Goal: Contribute content: Add original content to the website for others to see

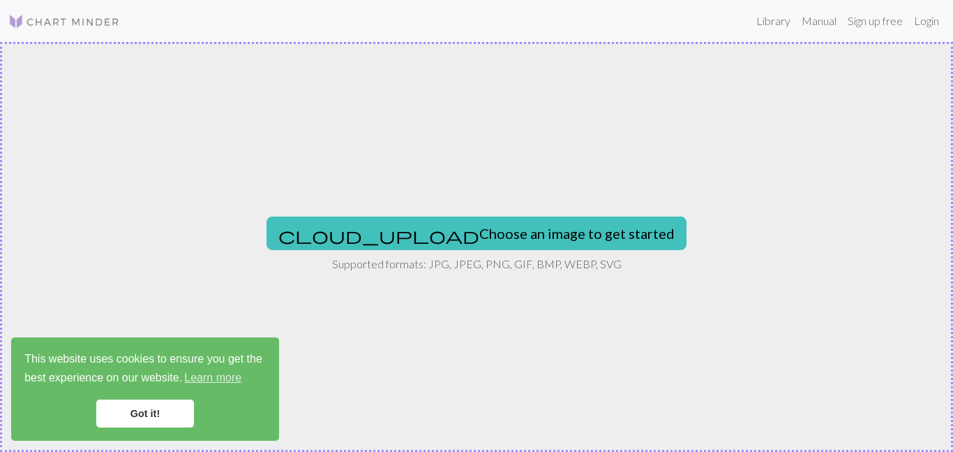
click at [117, 408] on link "Got it!" at bounding box center [145, 413] width 98 height 28
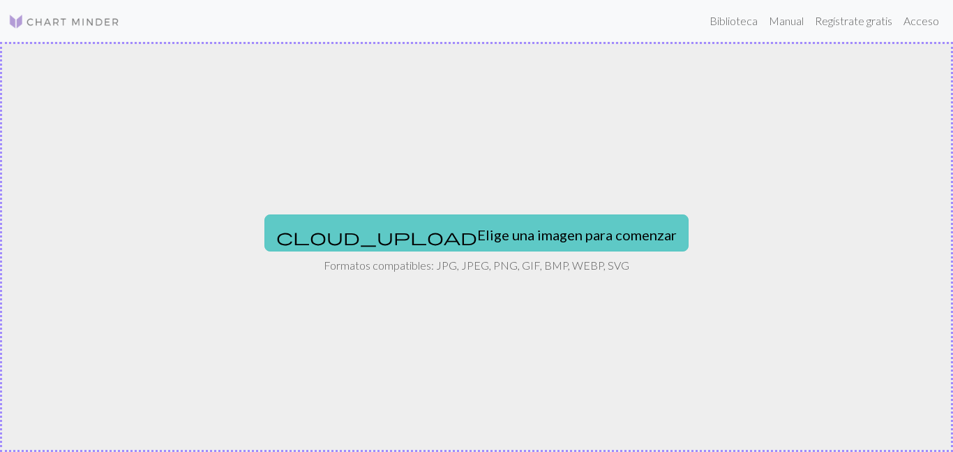
click at [477, 242] on font "Elige una imagen para comenzar" at bounding box center [577, 234] width 200 height 17
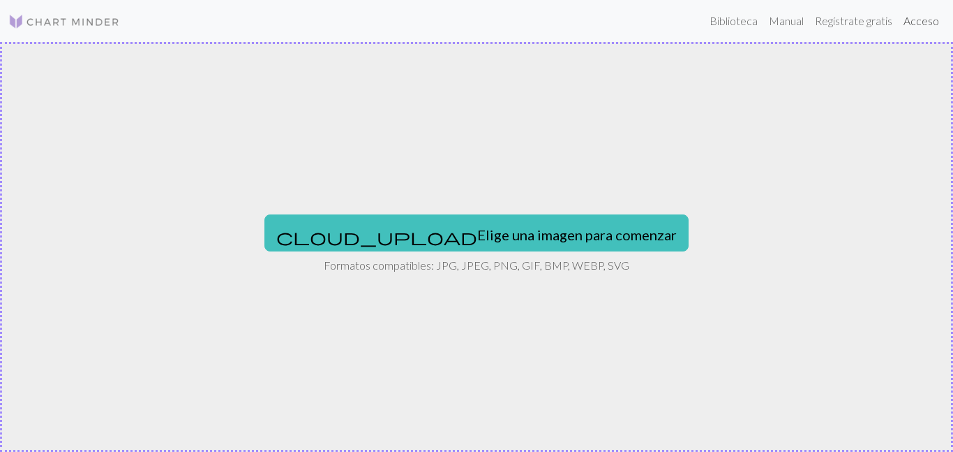
click at [934, 25] on font "Acceso" at bounding box center [922, 20] width 36 height 13
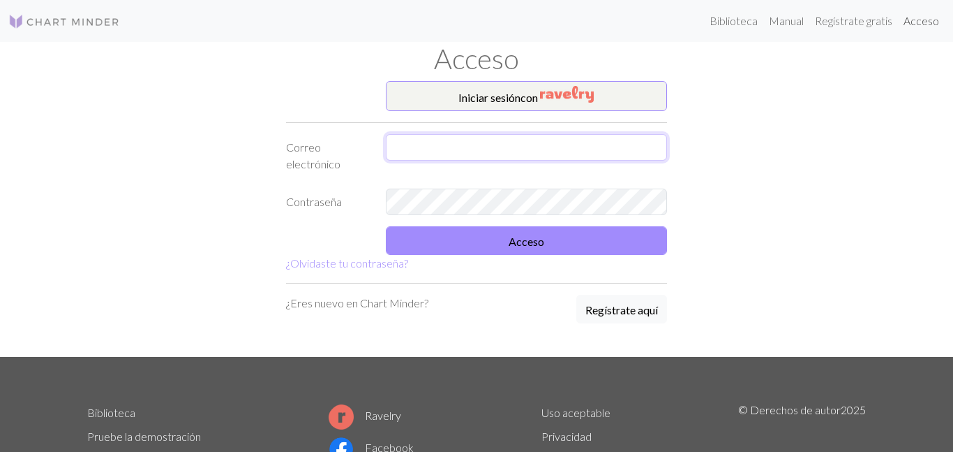
type input "Linamoreno016@gmail.com"
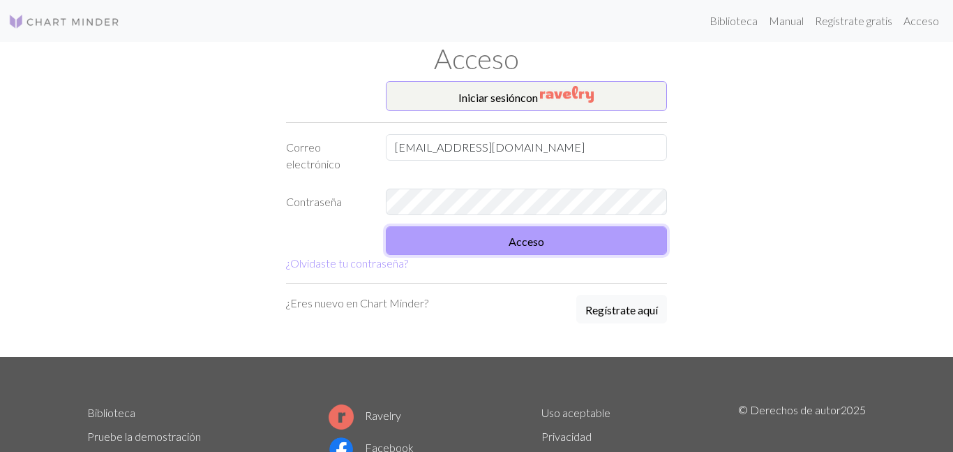
click at [563, 251] on button "Acceso" at bounding box center [527, 240] width 282 height 29
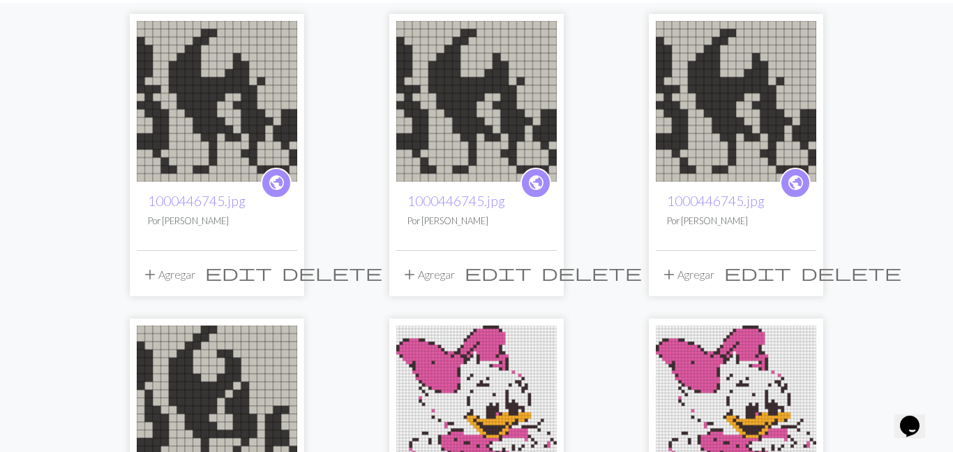
scroll to position [140, 0]
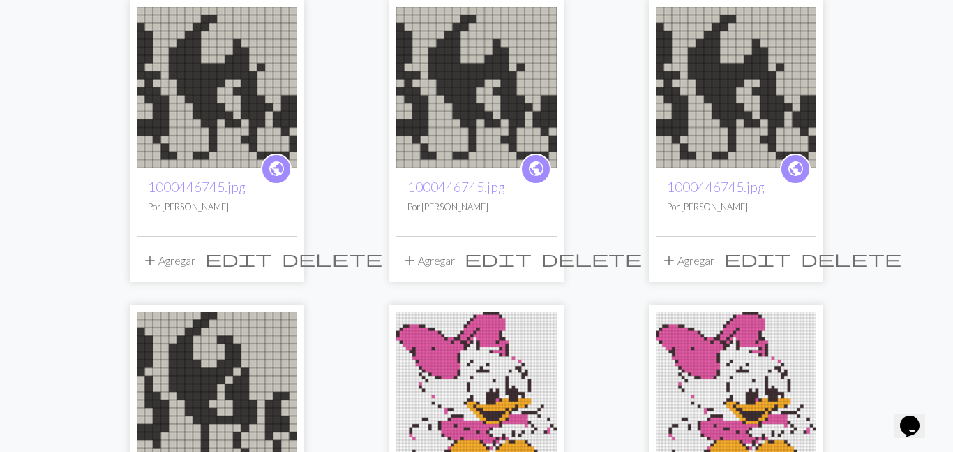
click at [223, 133] on img at bounding box center [217, 87] width 161 height 161
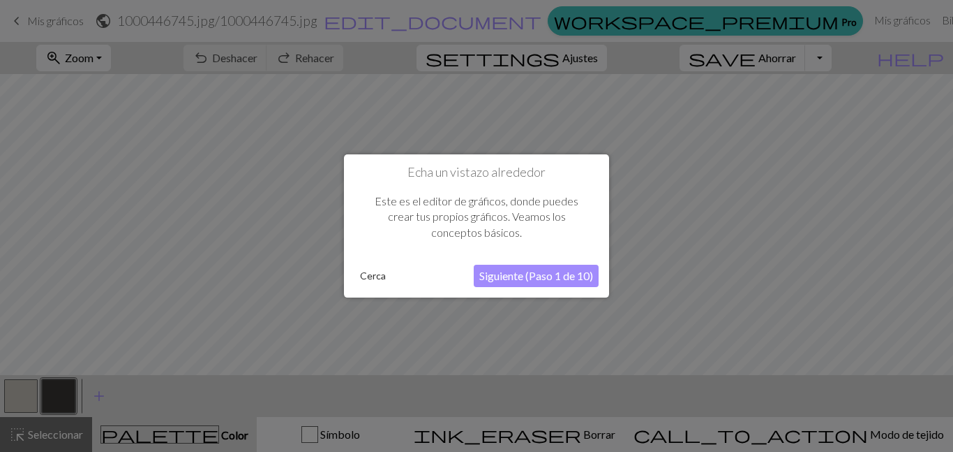
click at [526, 257] on div "Echa un vistazo alrededor Este es el editor de gráficos, donde puedes crear tus…" at bounding box center [476, 226] width 265 height 144
click at [538, 283] on button "Siguiente (Paso 1 de 10)" at bounding box center [536, 276] width 125 height 22
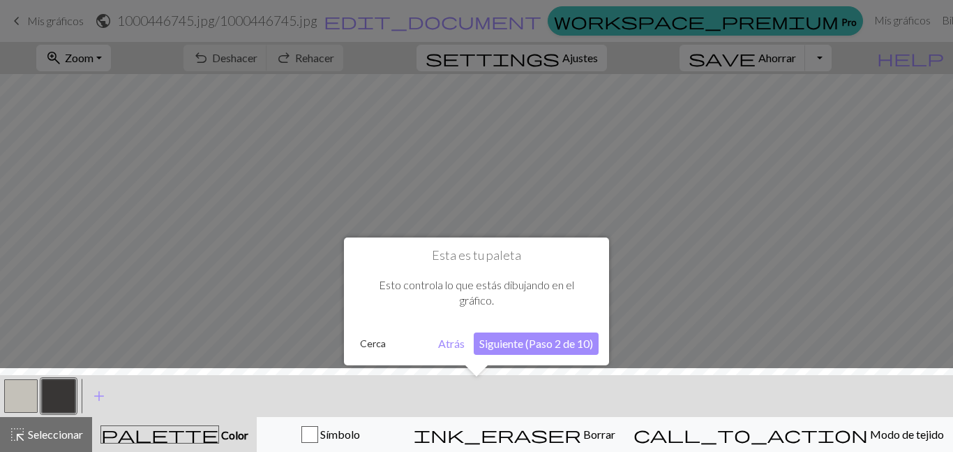
click at [526, 348] on font "Siguiente (Paso 2 de 10)" at bounding box center [537, 342] width 114 height 13
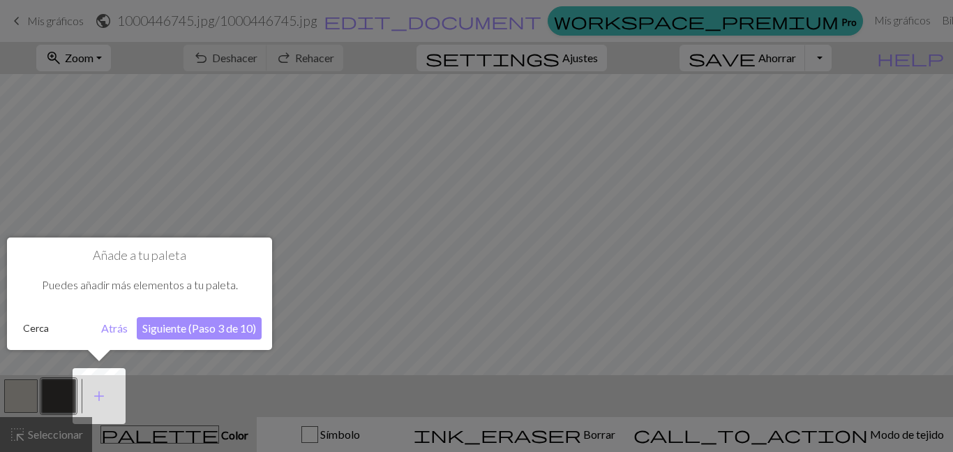
click at [239, 321] on font "Siguiente (Paso 3 de 10)" at bounding box center [199, 327] width 114 height 13
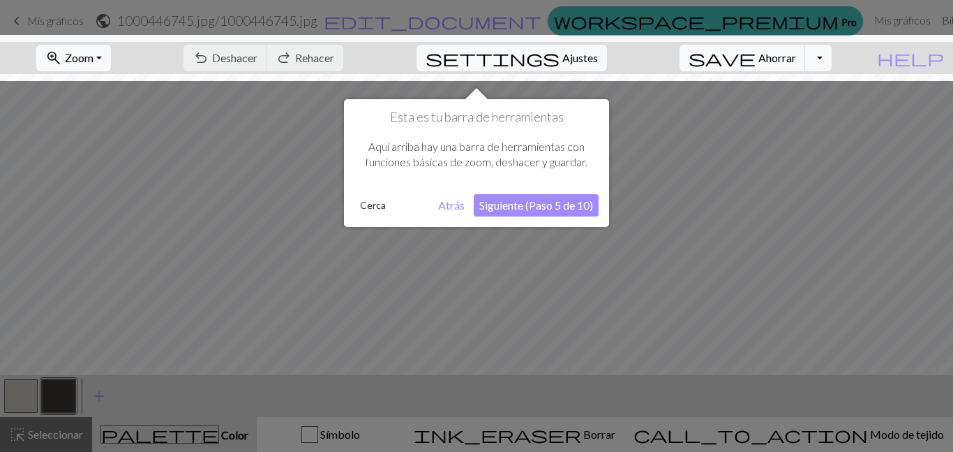
click at [590, 198] on font "Siguiente (Paso 5 de 10)" at bounding box center [537, 204] width 114 height 13
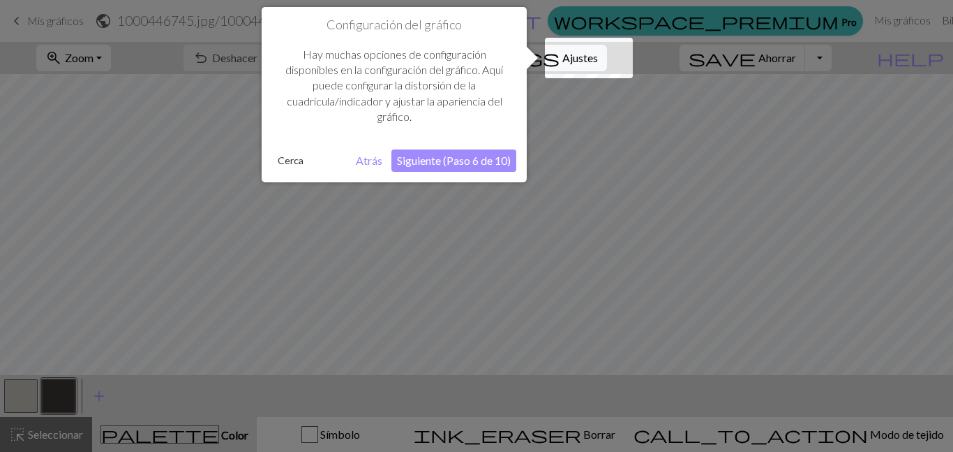
click at [473, 159] on font "Siguiente (Paso 6 de 10)" at bounding box center [454, 160] width 114 height 13
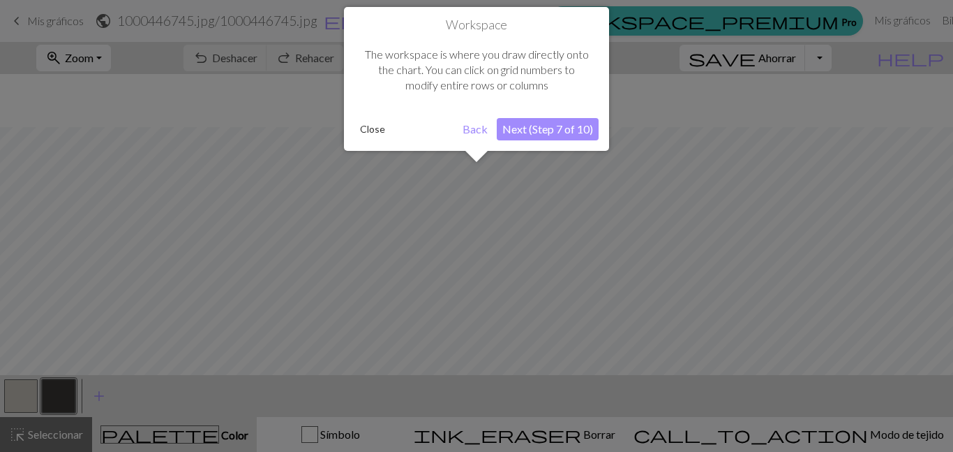
scroll to position [53, 0]
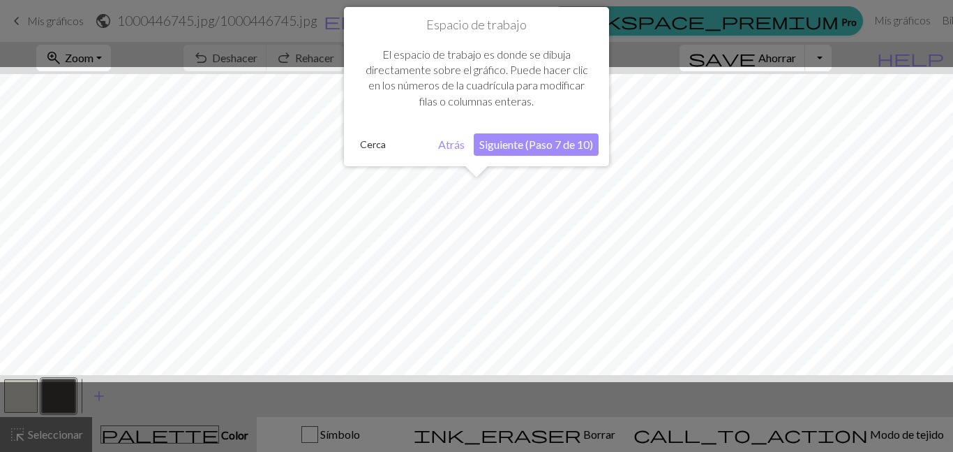
click at [507, 138] on font "Siguiente (Paso 7 de 10)" at bounding box center [537, 144] width 114 height 13
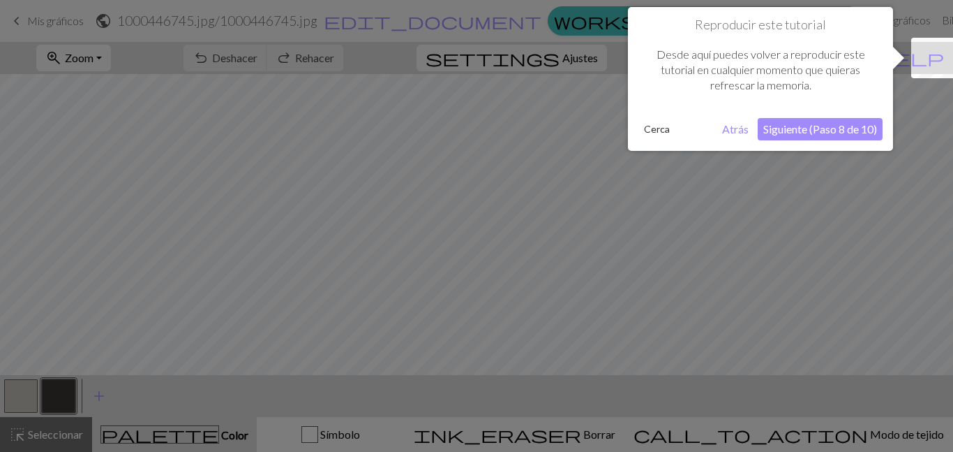
click at [825, 139] on button "Siguiente (Paso 8 de 10)" at bounding box center [820, 129] width 125 height 22
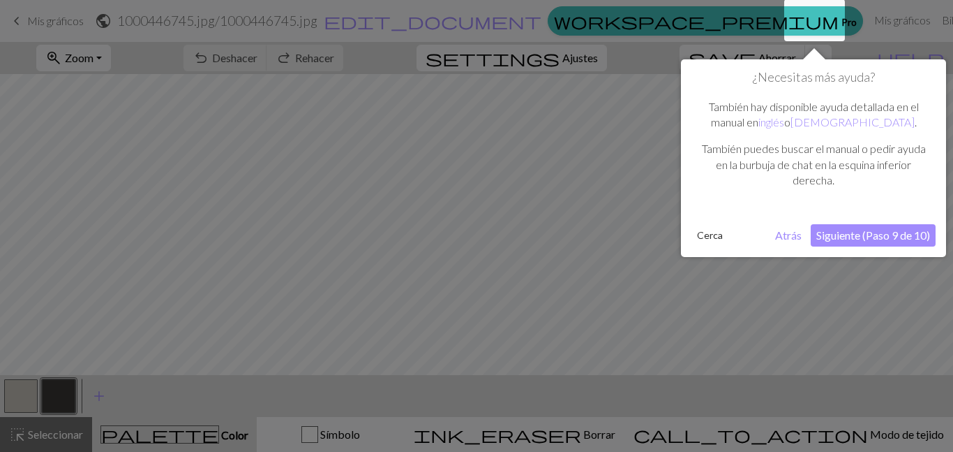
click at [875, 242] on button "Siguiente (Paso 9 de 10)" at bounding box center [873, 235] width 125 height 22
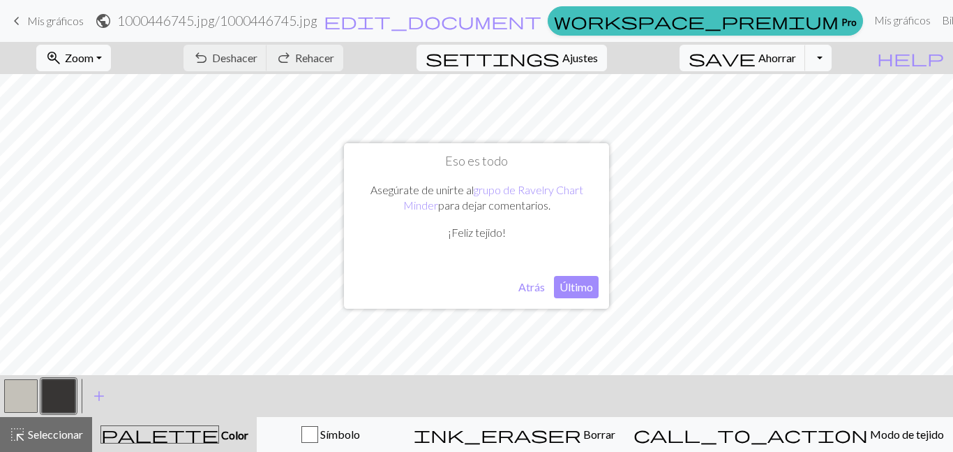
click at [574, 281] on font "Último" at bounding box center [577, 286] width 34 height 13
click at [17, 394] on button "button" at bounding box center [21, 396] width 34 height 34
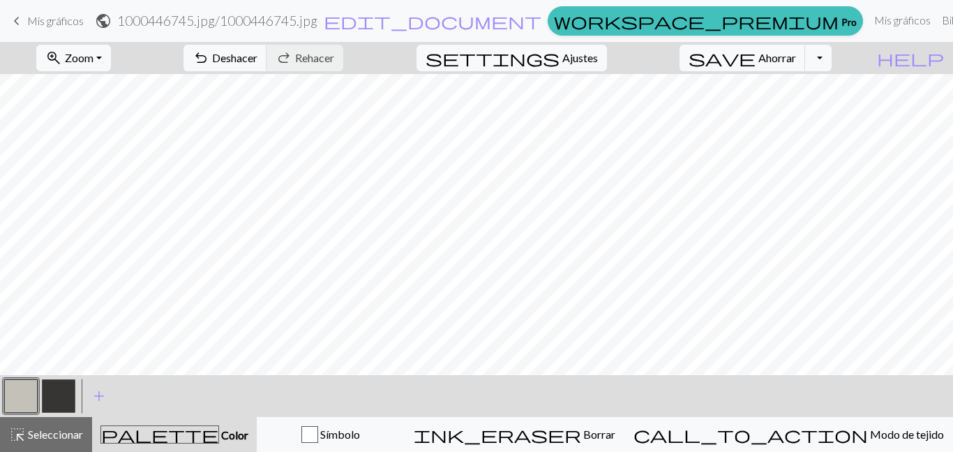
click at [221, 433] on font "Color" at bounding box center [234, 434] width 27 height 13
click at [191, 436] on span "palette" at bounding box center [159, 434] width 117 height 20
click at [20, 446] on button "highlight_alt Seleccionar Seleccionar" at bounding box center [46, 434] width 92 height 35
click at [21, 395] on button "button" at bounding box center [21, 396] width 34 height 34
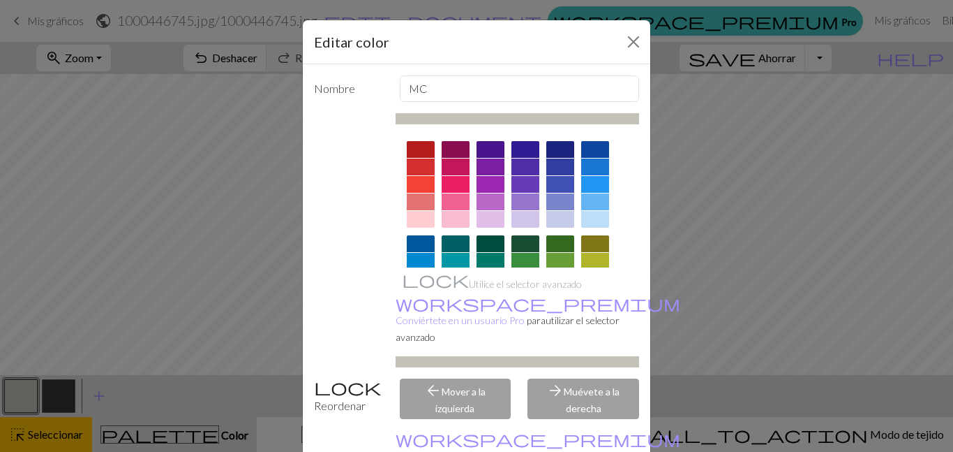
click at [517, 221] on div at bounding box center [526, 219] width 28 height 17
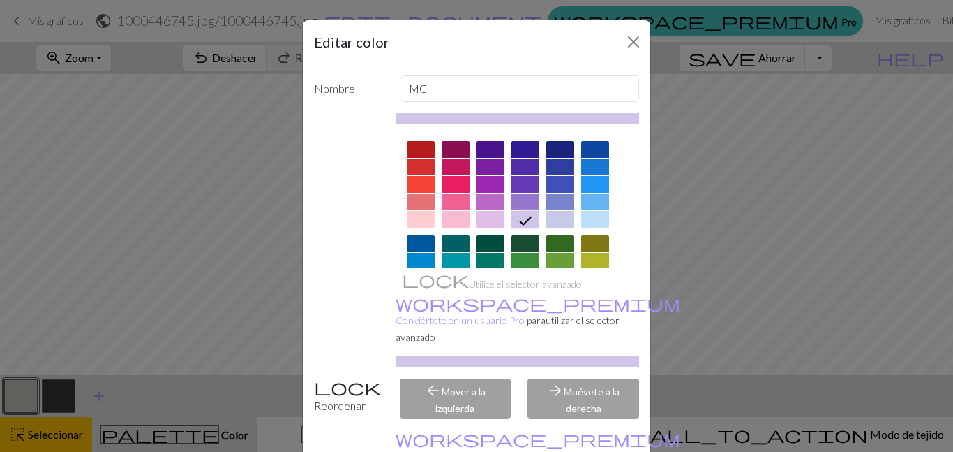
click at [476, 127] on div "Utilice el selector avanzado workspace_premium Conviértete en un usuario Pro pa…" at bounding box center [518, 240] width 244 height 254
click at [562, 219] on div at bounding box center [561, 219] width 28 height 17
click at [598, 216] on div at bounding box center [595, 219] width 28 height 17
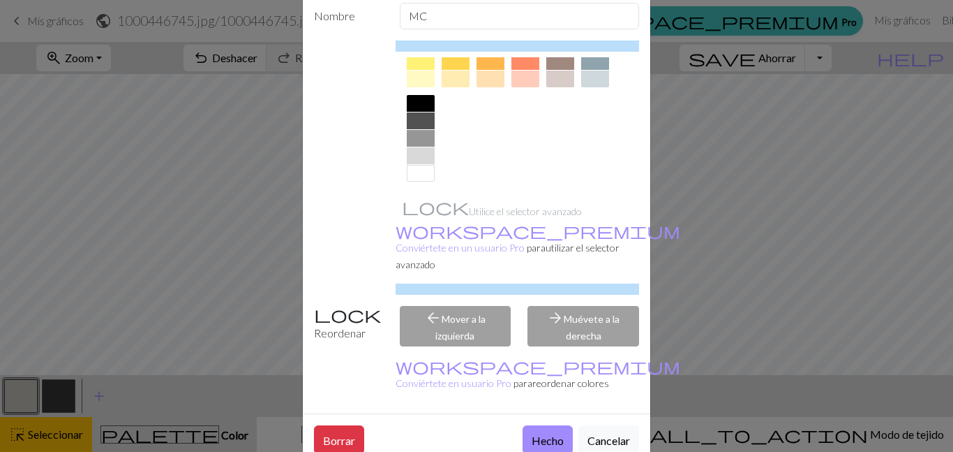
scroll to position [259, 0]
click at [426, 169] on div at bounding box center [421, 170] width 28 height 17
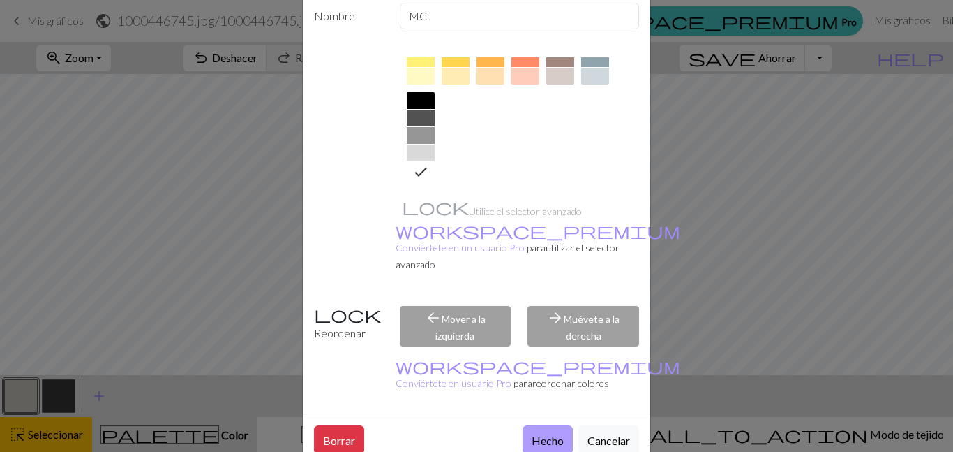
click at [543, 433] on font "Hecho" at bounding box center [548, 439] width 32 height 13
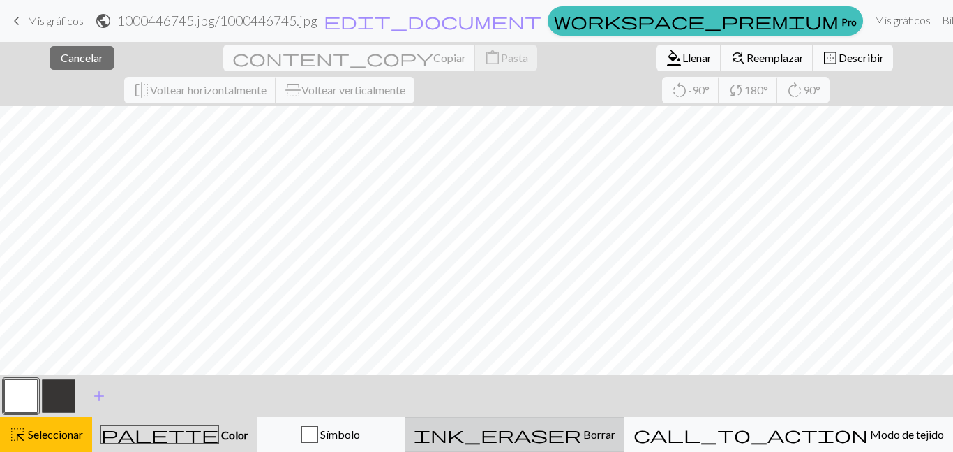
click at [581, 433] on span "ink_eraser" at bounding box center [498, 434] width 168 height 20
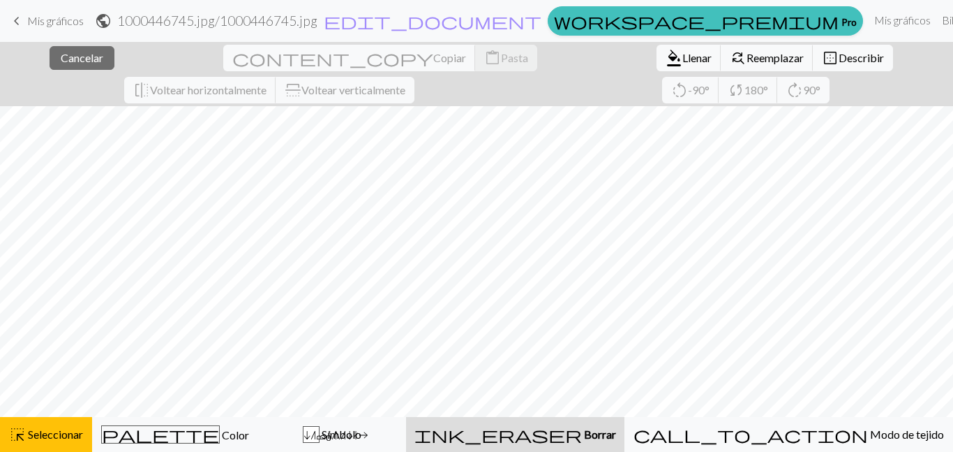
click at [569, 438] on div "ink_eraser Borrar Borrar" at bounding box center [516, 434] width 202 height 17
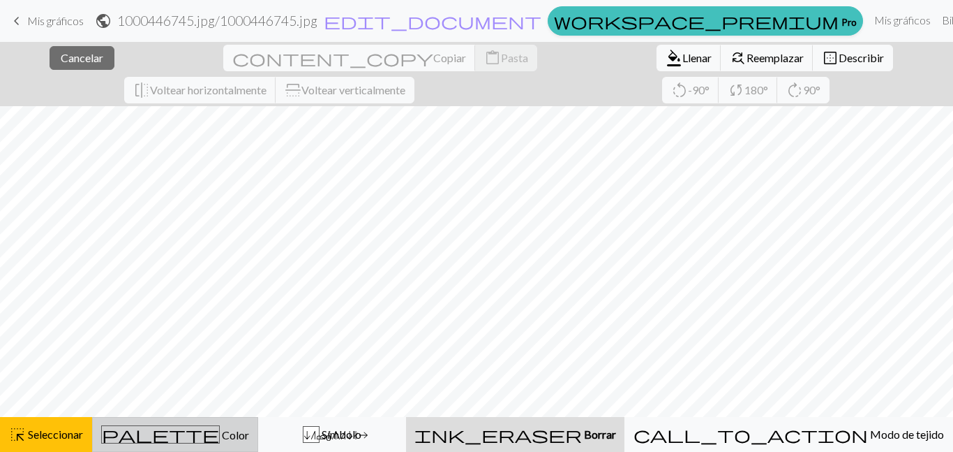
click at [165, 440] on div "palette Color Color" at bounding box center [175, 434] width 148 height 18
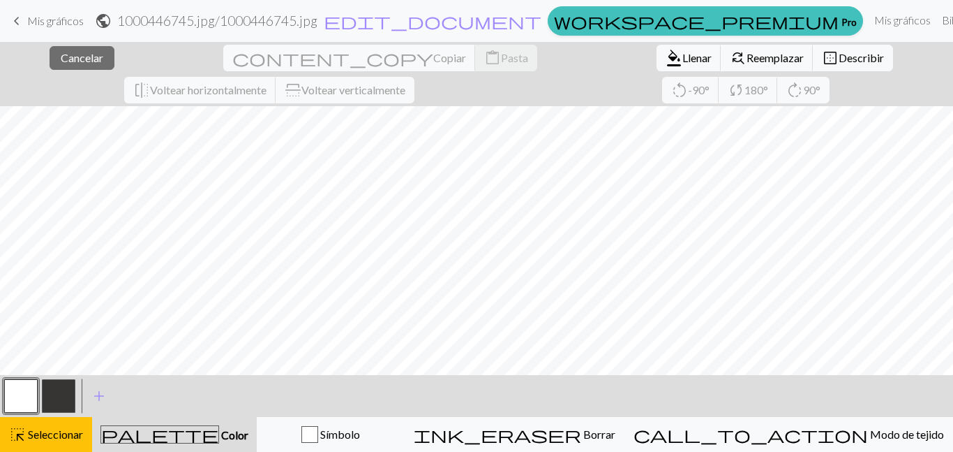
click at [64, 407] on button "button" at bounding box center [59, 396] width 34 height 34
click at [49, 427] on font "Seleccionar" at bounding box center [55, 433] width 55 height 13
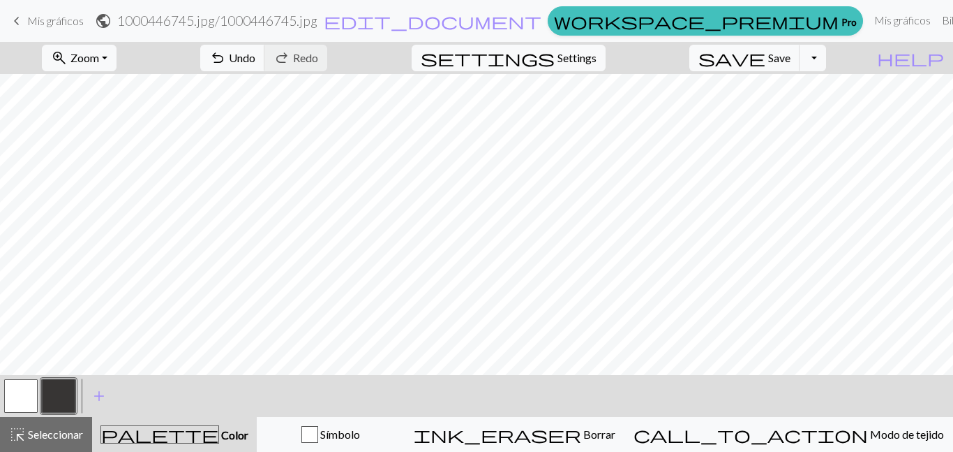
click at [64, 401] on button "button" at bounding box center [59, 396] width 34 height 34
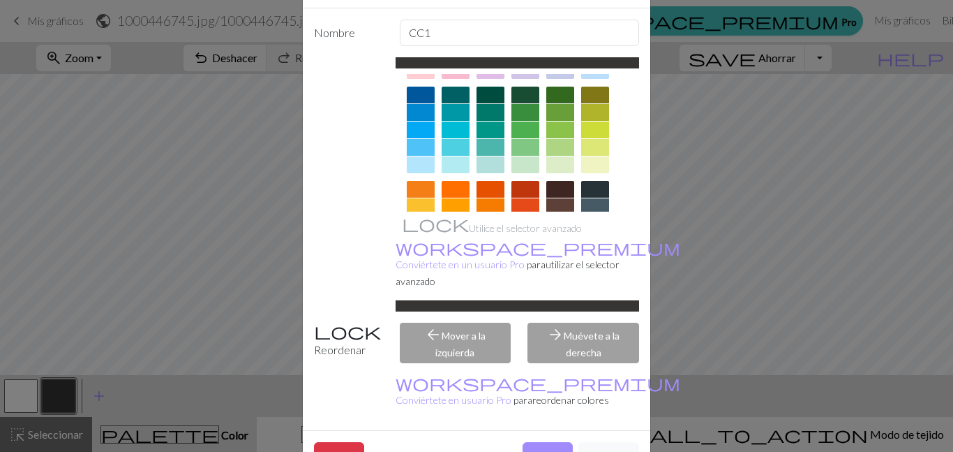
scroll to position [105, 0]
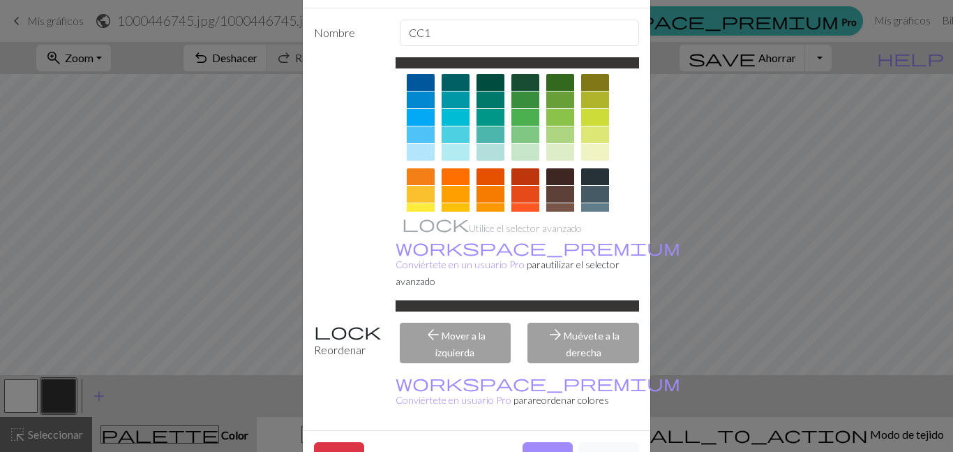
click at [630, 142] on div at bounding box center [518, 165] width 244 height 392
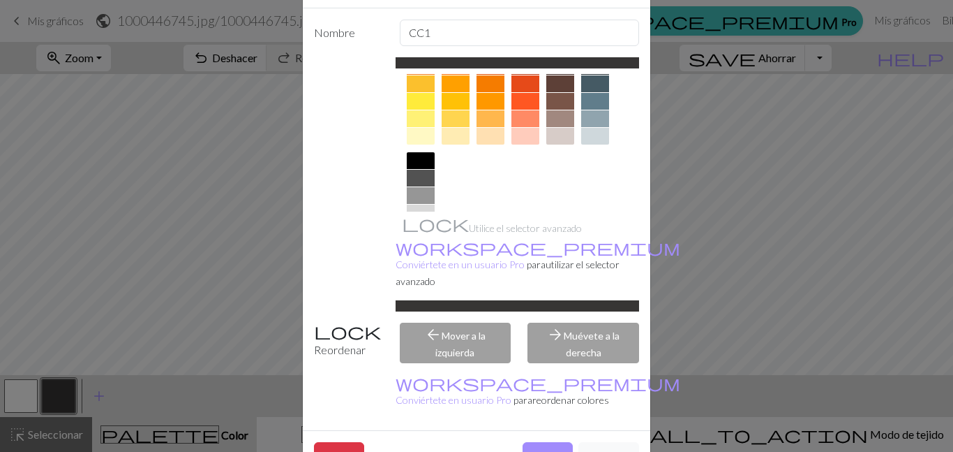
scroll to position [259, 0]
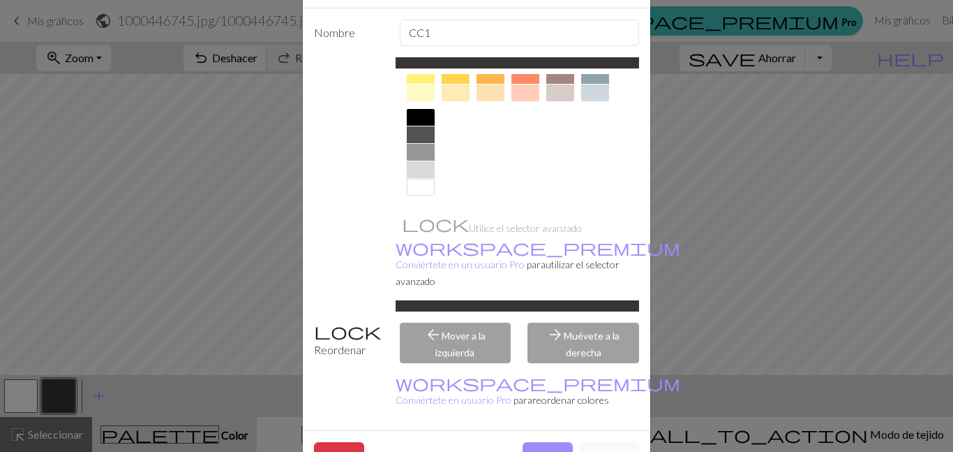
click at [415, 117] on div at bounding box center [421, 117] width 28 height 17
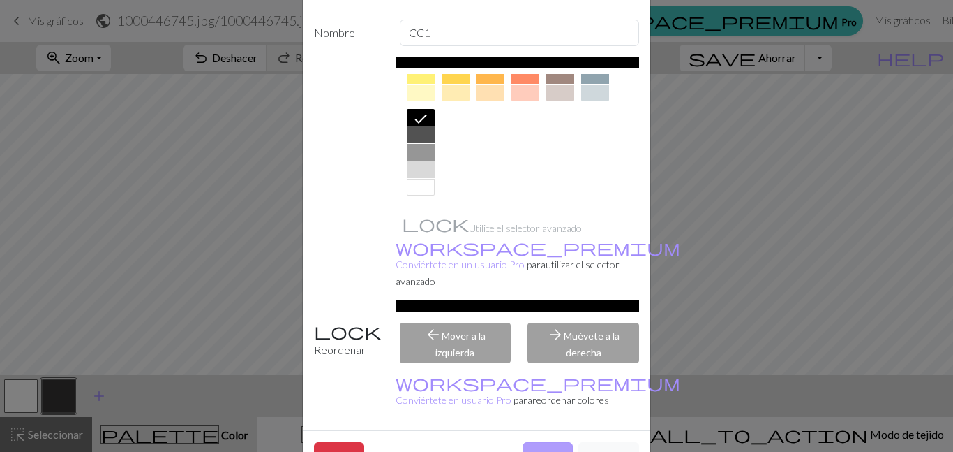
click at [540, 450] on font "Hecho" at bounding box center [548, 456] width 32 height 13
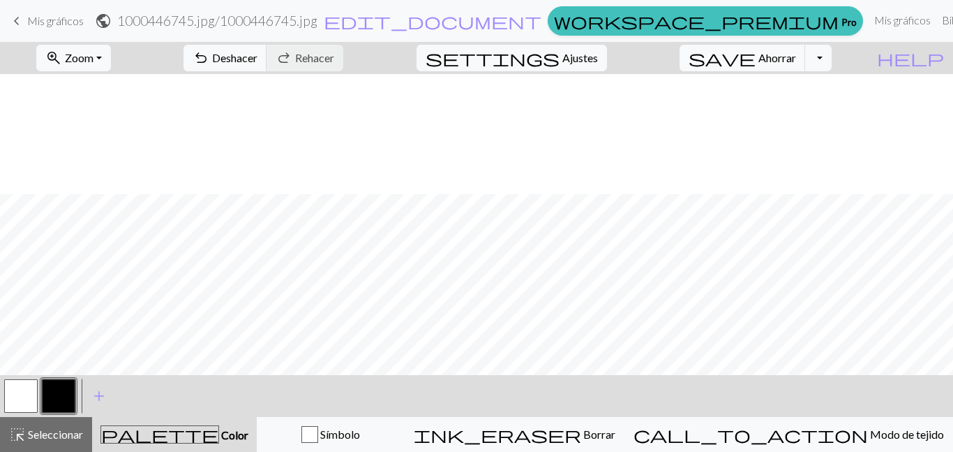
scroll to position [120, 0]
click at [869, 10] on link "Mis gráficos" at bounding box center [903, 20] width 68 height 28
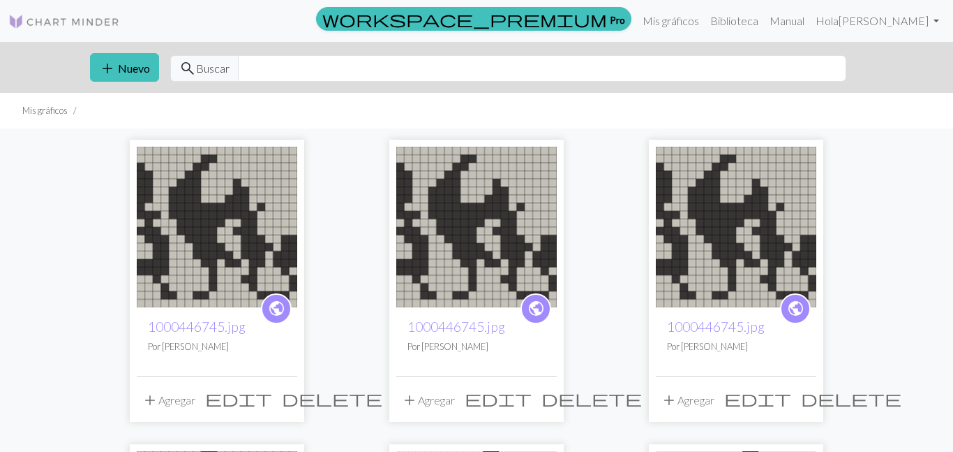
click at [544, 403] on span "delete" at bounding box center [592, 398] width 101 height 20
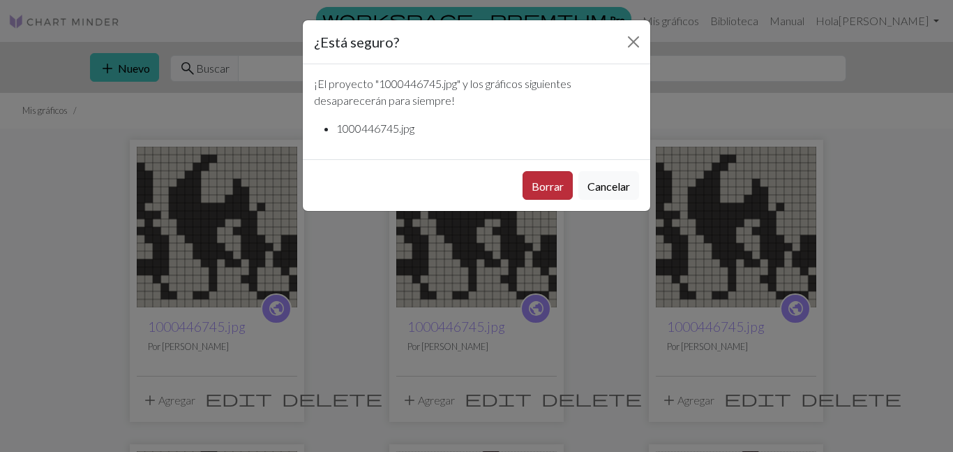
click at [552, 193] on button "Borrar" at bounding box center [548, 185] width 50 height 29
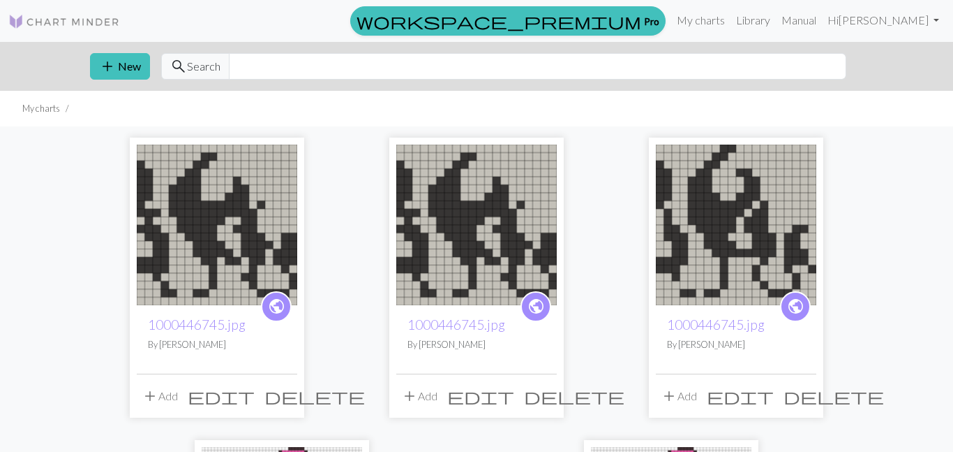
click at [284, 396] on span "delete" at bounding box center [315, 396] width 101 height 20
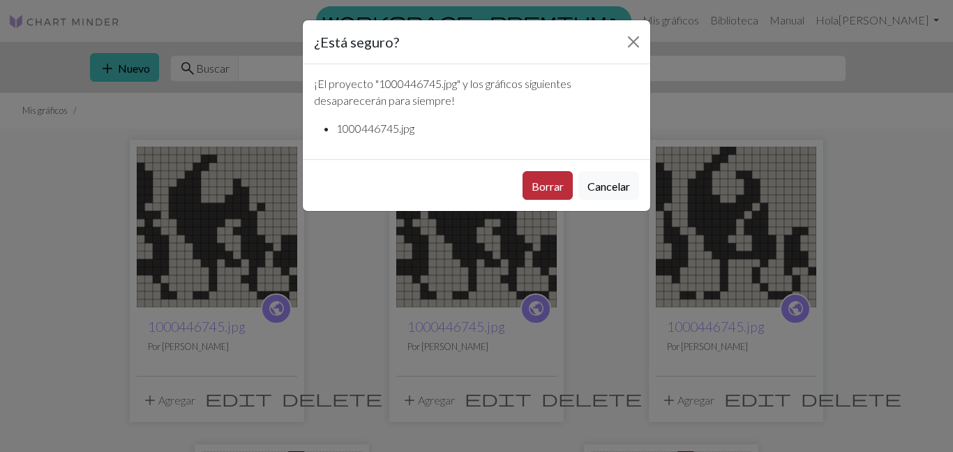
click at [540, 193] on button "Borrar" at bounding box center [548, 185] width 50 height 29
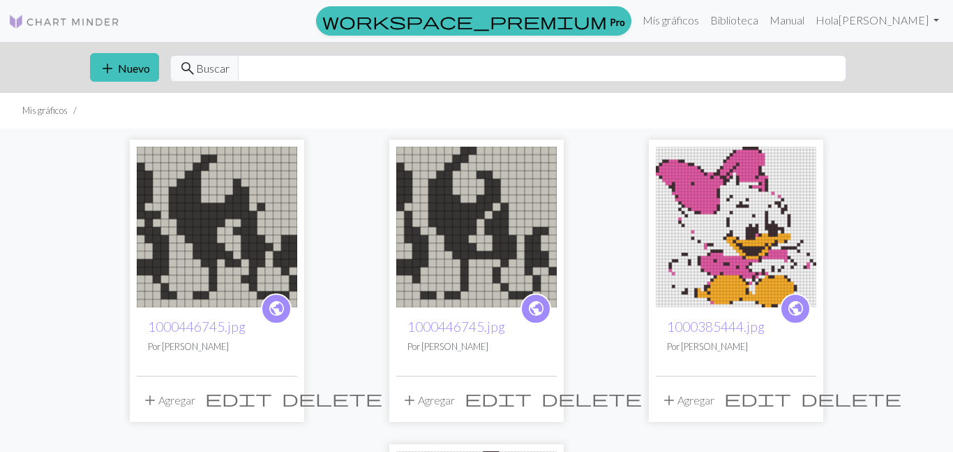
click at [542, 394] on span "delete" at bounding box center [592, 398] width 101 height 20
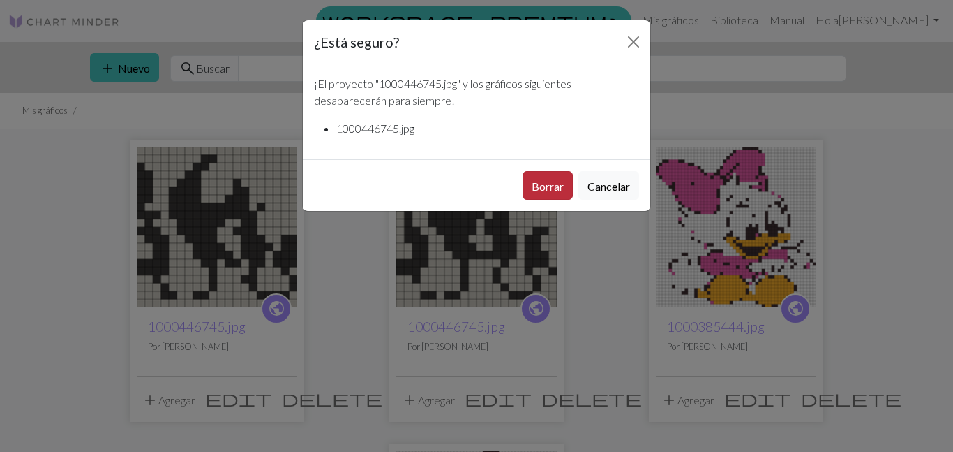
click at [553, 198] on button "Borrar" at bounding box center [548, 185] width 50 height 29
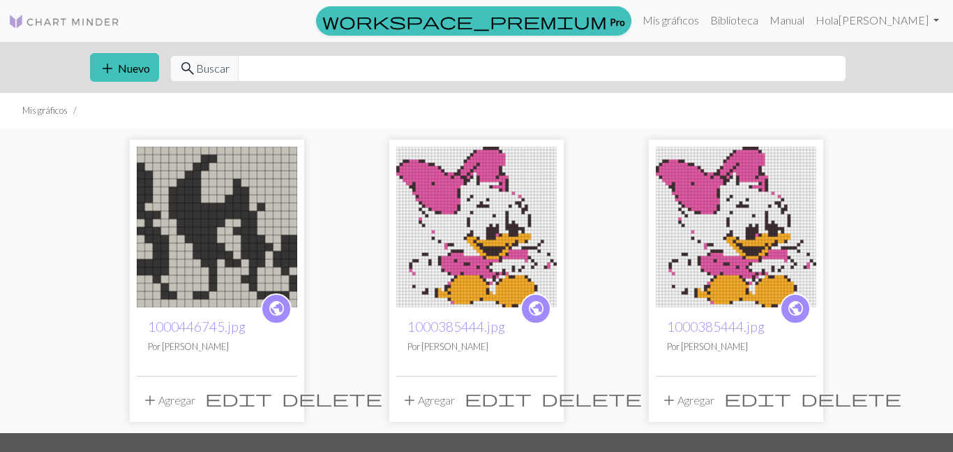
click at [289, 402] on span "delete" at bounding box center [332, 398] width 101 height 20
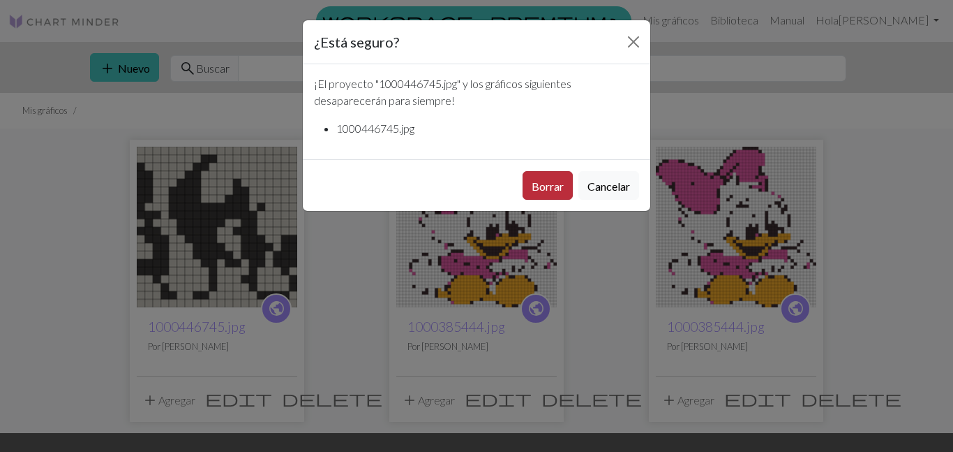
click at [544, 190] on font "Borrar" at bounding box center [548, 185] width 32 height 13
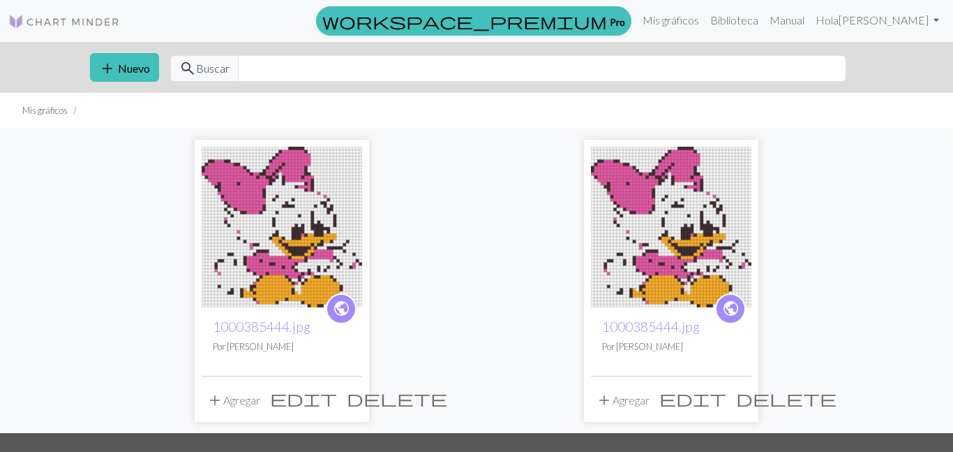
click at [352, 397] on span "delete" at bounding box center [397, 398] width 101 height 20
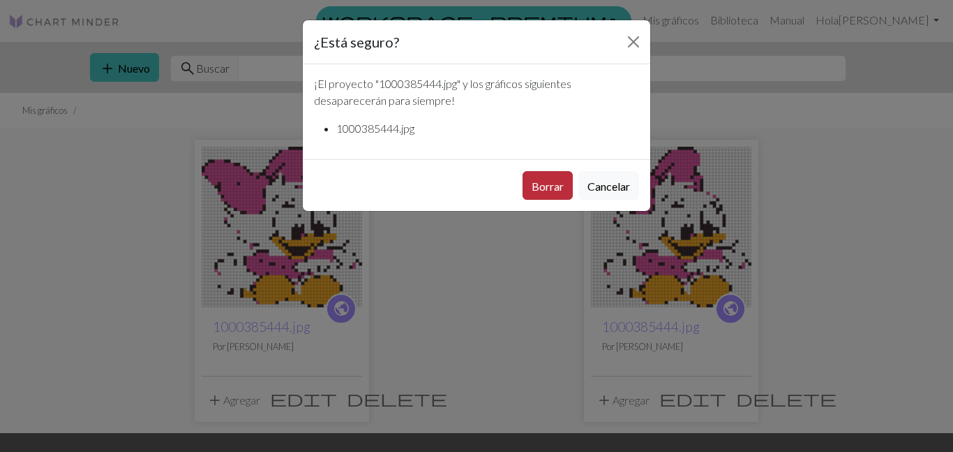
click at [566, 194] on button "Borrar" at bounding box center [548, 185] width 50 height 29
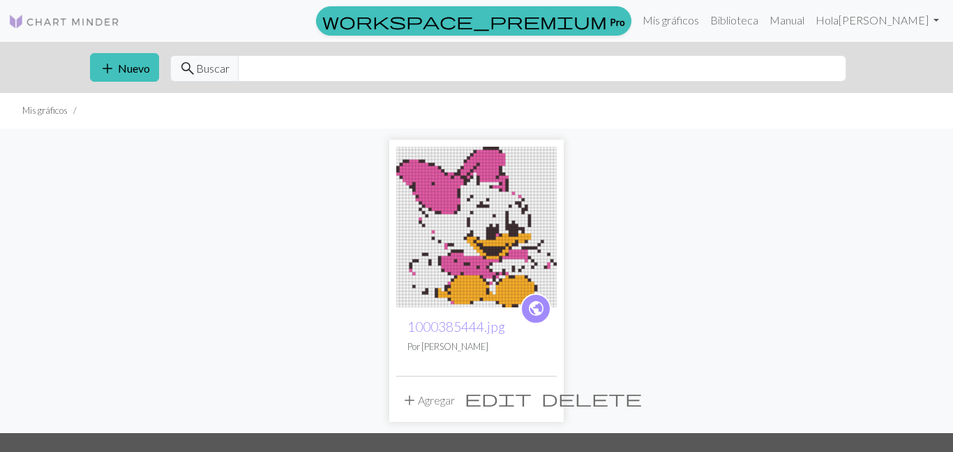
click at [542, 399] on span "delete" at bounding box center [592, 398] width 101 height 20
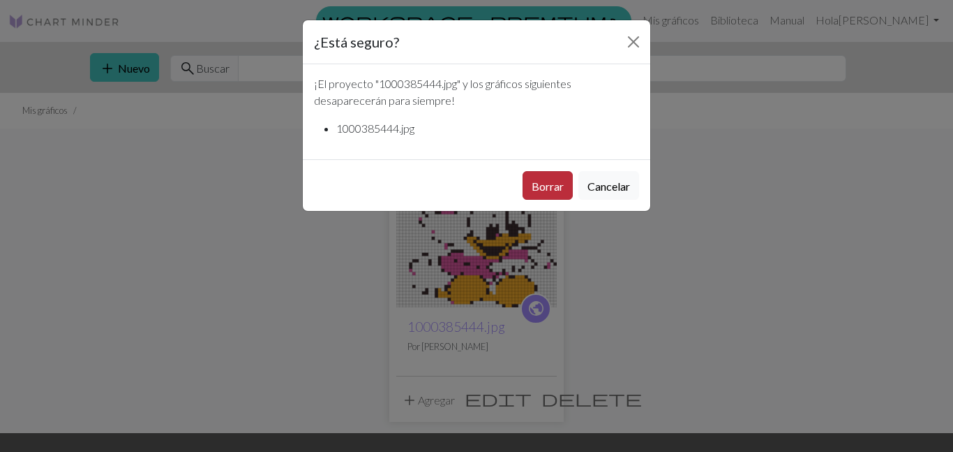
click at [563, 189] on font "Borrar" at bounding box center [548, 185] width 32 height 13
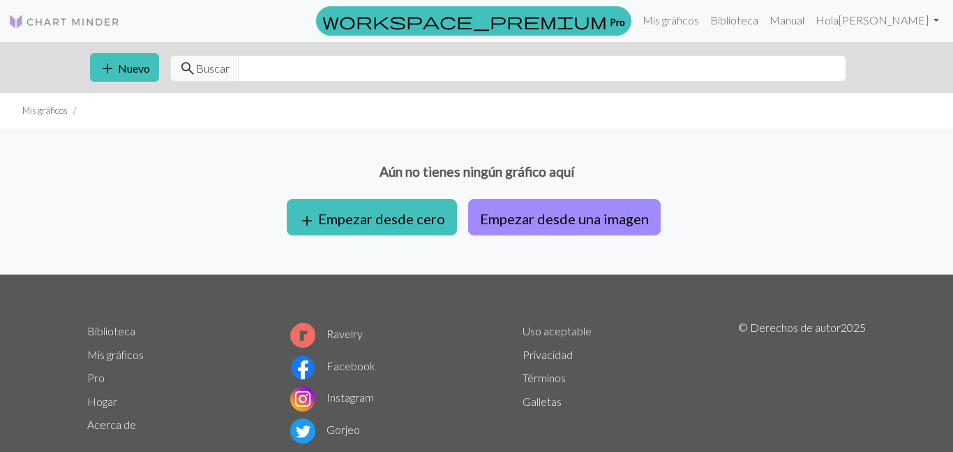
click at [464, 207] on div "Aún no tienes ningún gráfico aquí add Empezar desde cero Empezar desde una imag…" at bounding box center [476, 201] width 953 height 146
click at [556, 234] on button "Empezar desde una imagen" at bounding box center [564, 217] width 193 height 36
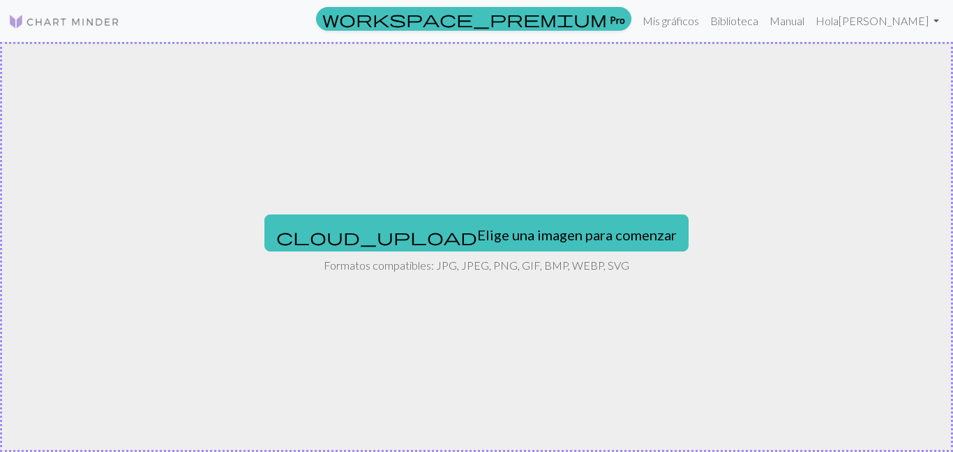
click at [556, 234] on font "Elige una imagen para comenzar" at bounding box center [577, 234] width 200 height 17
type input "C:\fakepath\_ (1).jpeg"
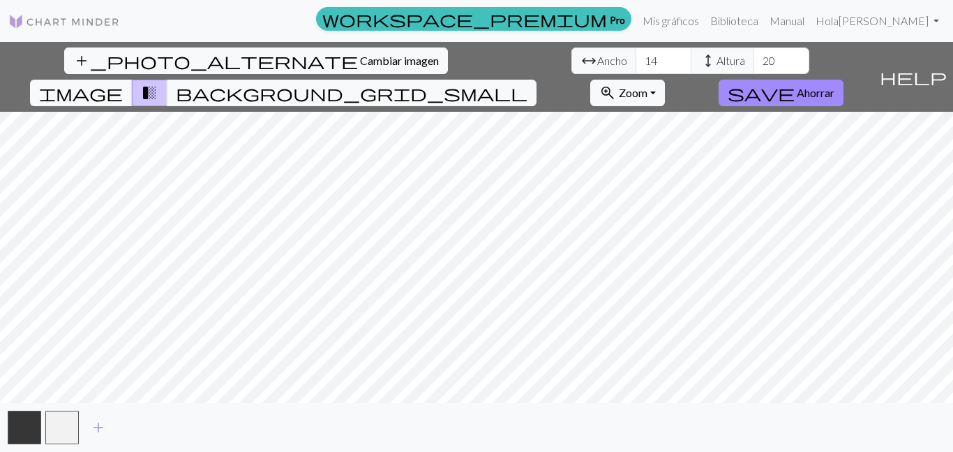
click at [473, 78] on div "add_photo_alternate Cambiar imagen arrow_range Ancho 14 height Altura 20 image …" at bounding box center [476, 247] width 953 height 410
click at [484, 417] on div "add_photo_alternate Cambiar imagen arrow_range Ancho 14 height Altura 20 image …" at bounding box center [476, 247] width 953 height 410
click at [636, 56] on input "14" at bounding box center [664, 60] width 56 height 27
type input "1"
type input "40"
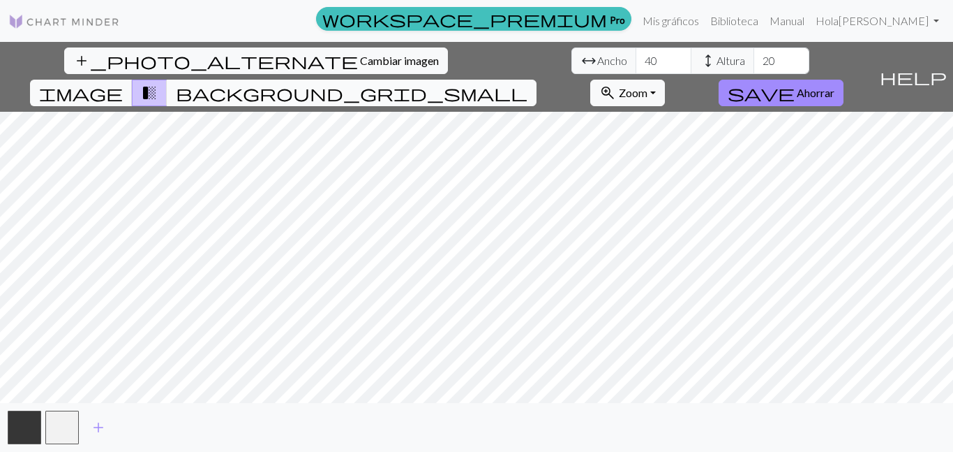
click at [528, 83] on span "background_grid_small" at bounding box center [352, 93] width 352 height 20
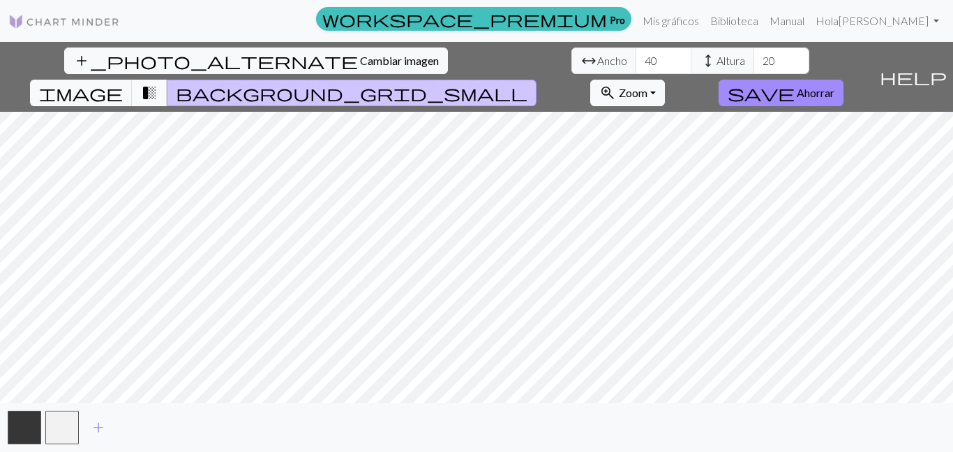
click at [158, 83] on span "transition_fade" at bounding box center [149, 93] width 17 height 20
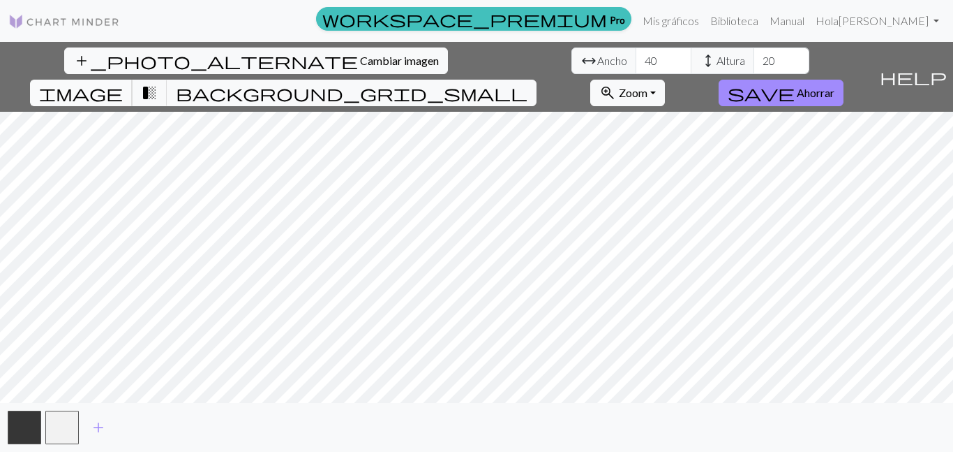
click at [133, 80] on button "image" at bounding box center [81, 93] width 103 height 27
click at [158, 83] on span "transition_fade" at bounding box center [149, 93] width 17 height 20
click at [795, 83] on span "save" at bounding box center [761, 93] width 67 height 20
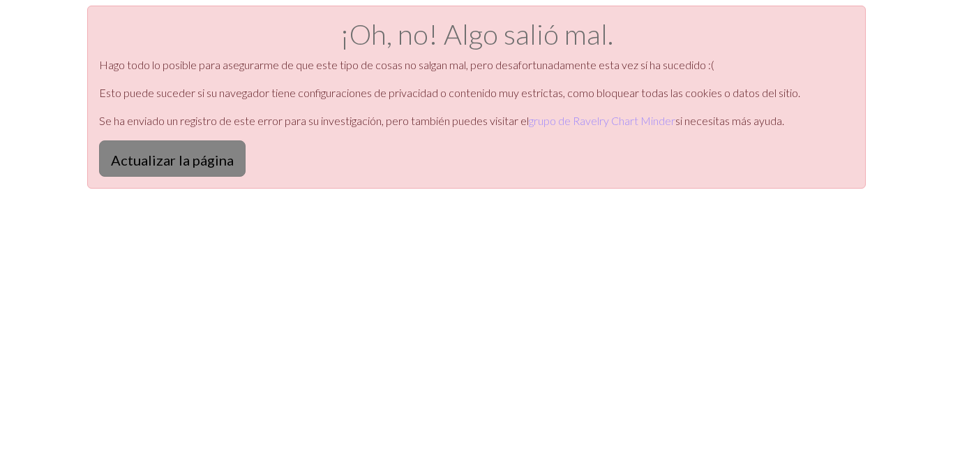
click at [213, 174] on button "Actualizar la página" at bounding box center [172, 158] width 147 height 36
click at [154, 161] on font "Actualizar la página" at bounding box center [172, 159] width 123 height 17
click at [159, 148] on button "Actualizar la página" at bounding box center [172, 158] width 147 height 36
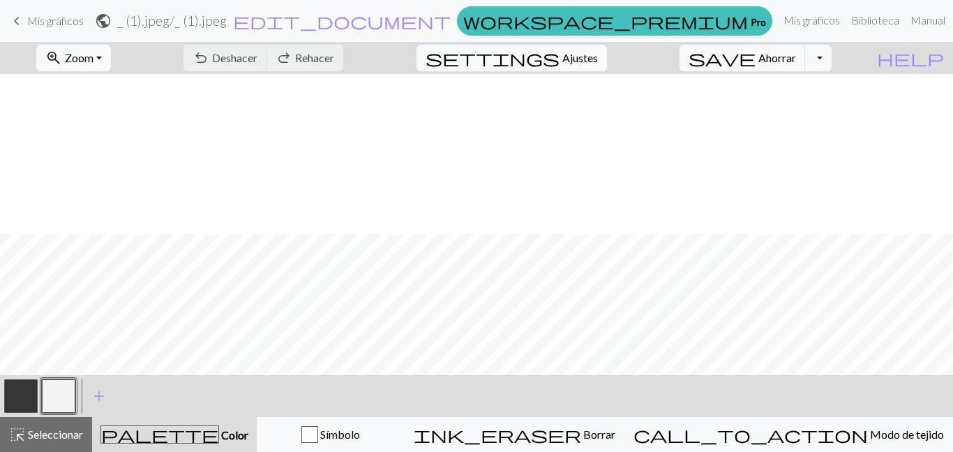
scroll to position [160, 0]
click at [14, 18] on span "keyboard_arrow_left" at bounding box center [16, 21] width 17 height 20
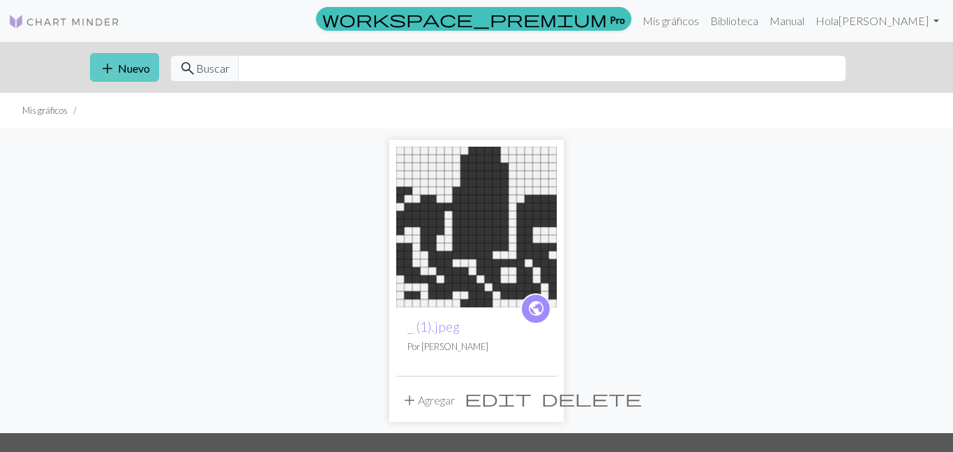
click at [141, 68] on font "Nuevo" at bounding box center [134, 67] width 32 height 13
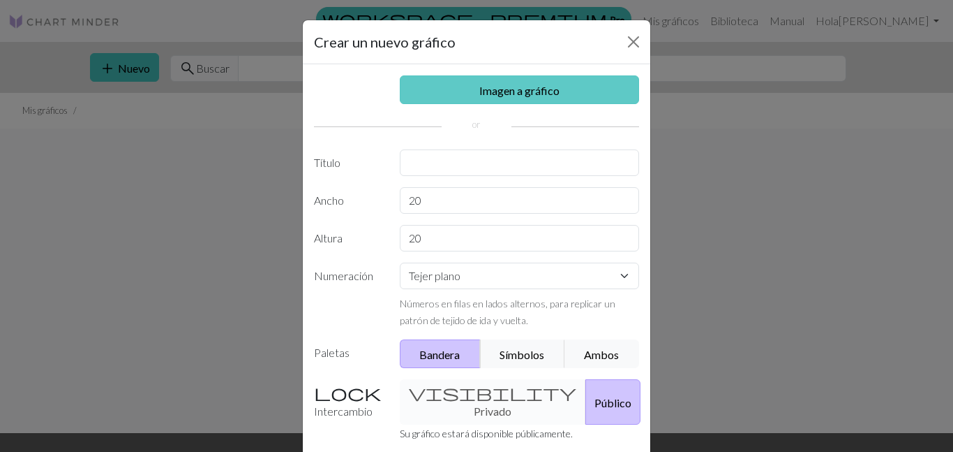
click at [512, 98] on link "Imagen a gráfico" at bounding box center [520, 89] width 240 height 29
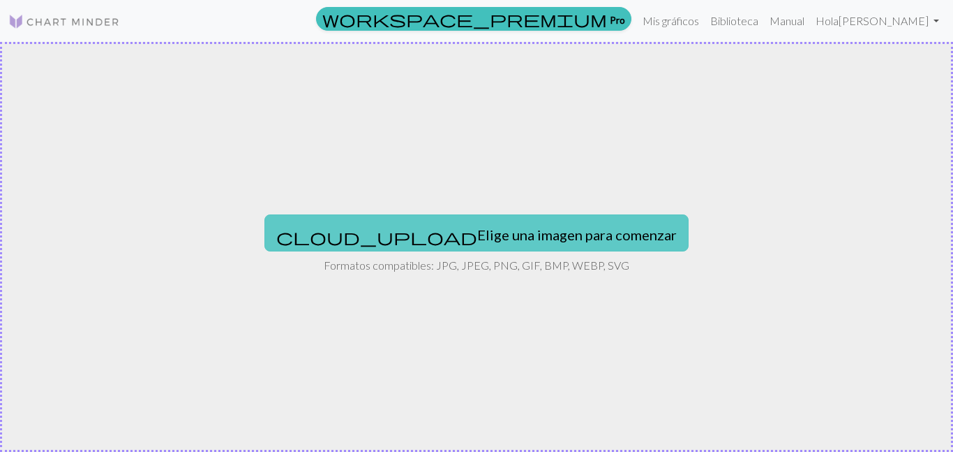
click at [477, 240] on font "Elige una imagen para comenzar" at bounding box center [577, 234] width 200 height 17
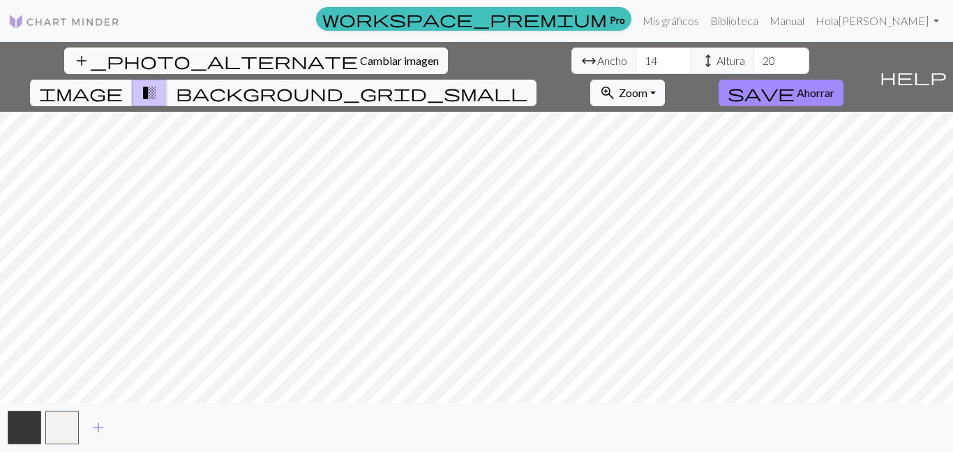
click at [476, 418] on div "add_photo_alternate Cambiar imagen arrow_range Ancho 14 height Altura 20 image …" at bounding box center [476, 247] width 953 height 410
click at [478, 75] on div "add_photo_alternate Cambiar imagen arrow_range Ancho 14 height Altura 20 image …" at bounding box center [476, 247] width 953 height 410
click at [795, 83] on span "save" at bounding box center [761, 93] width 67 height 20
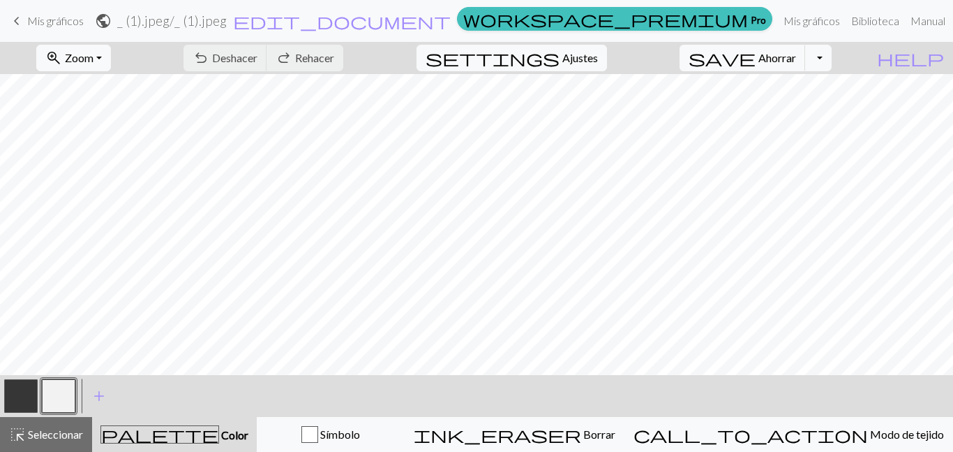
click at [20, 27] on span "keyboard_arrow_left" at bounding box center [16, 21] width 17 height 20
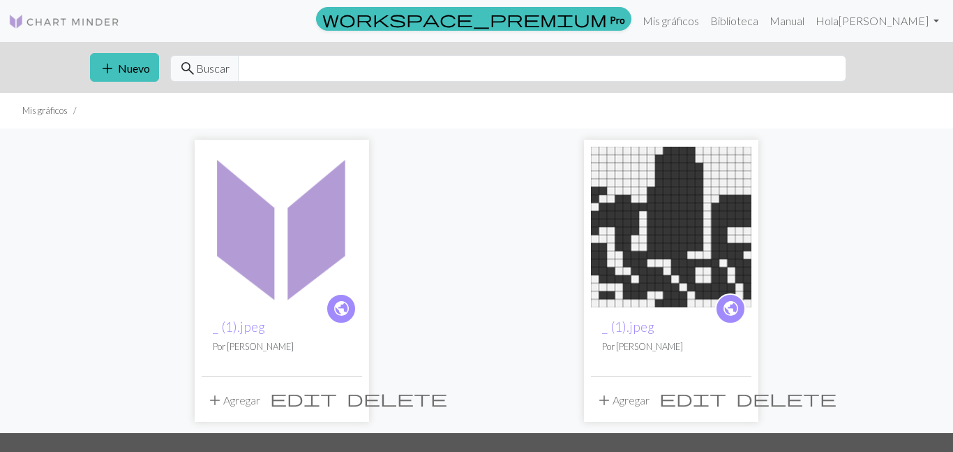
click at [347, 404] on span "delete" at bounding box center [397, 398] width 101 height 20
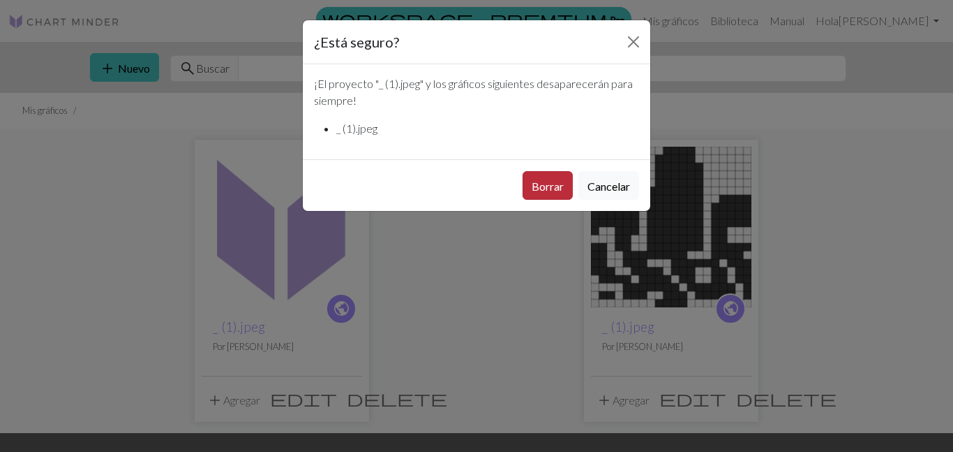
click at [558, 184] on font "Borrar" at bounding box center [548, 185] width 32 height 13
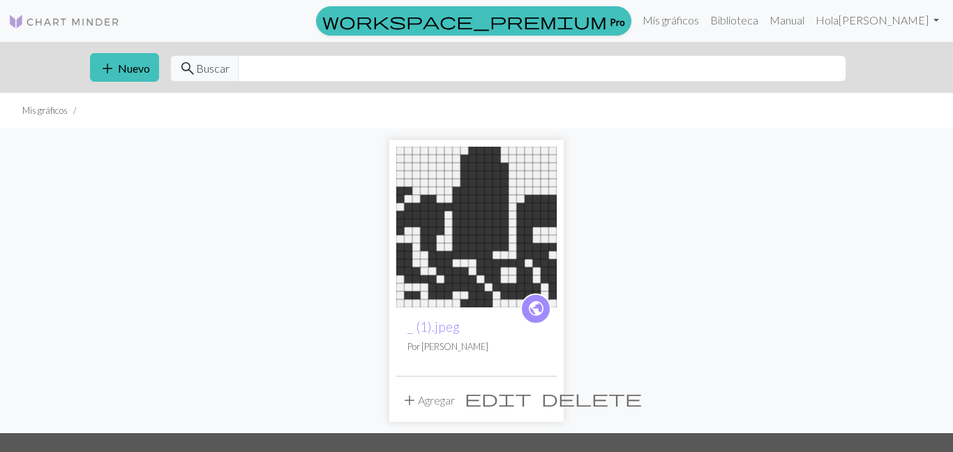
click at [546, 396] on span "delete" at bounding box center [592, 398] width 101 height 20
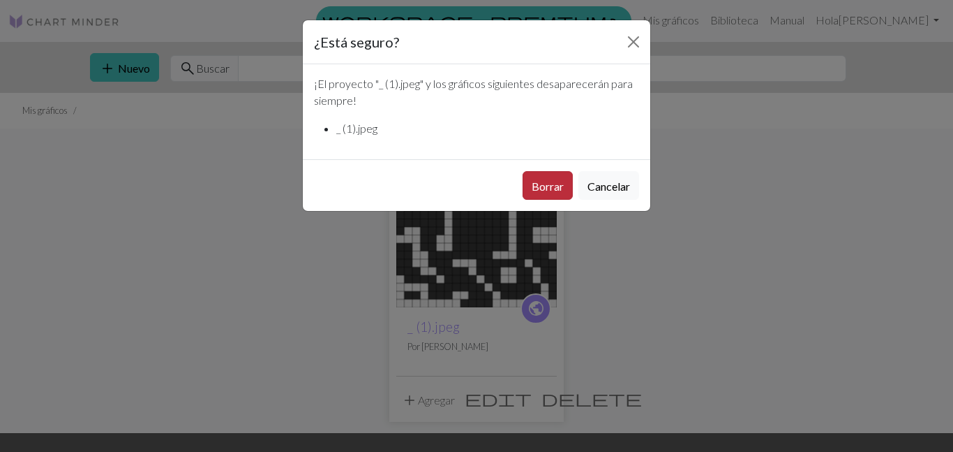
click at [567, 188] on button "Borrar" at bounding box center [548, 185] width 50 height 29
click at [552, 196] on button "Borrar" at bounding box center [548, 185] width 50 height 29
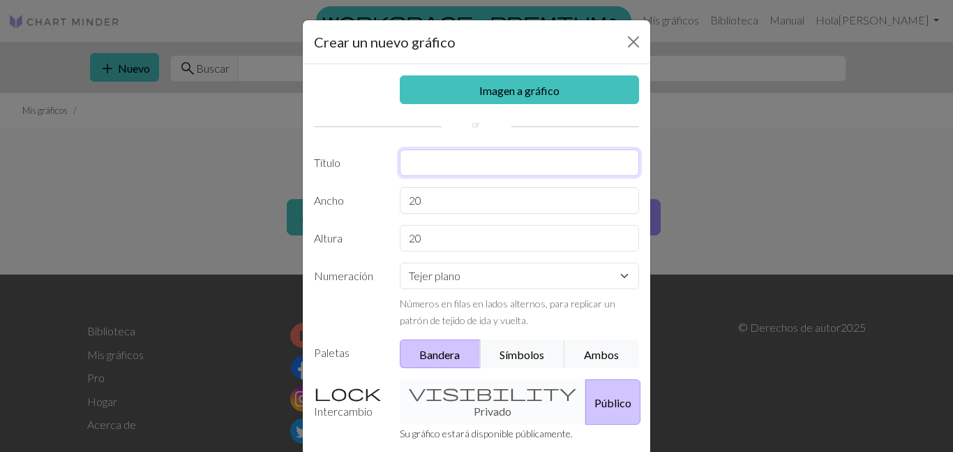
click at [476, 154] on input "text" at bounding box center [520, 162] width 240 height 27
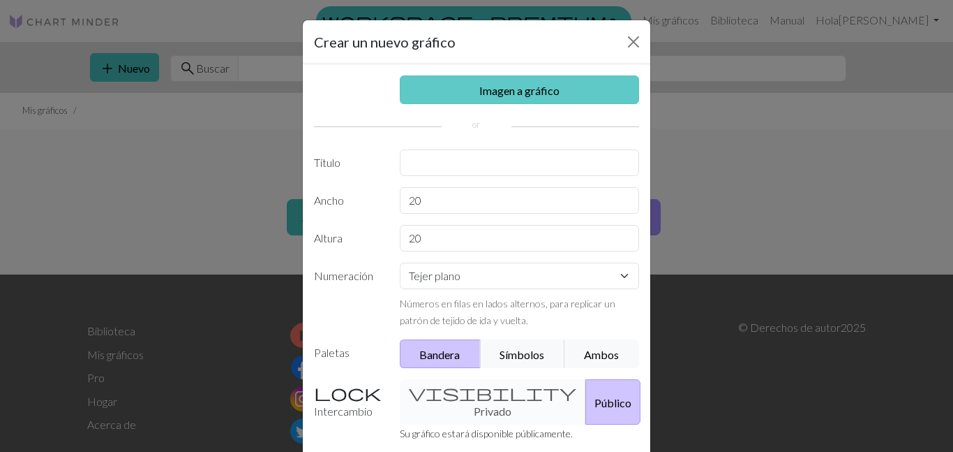
click at [523, 84] on font "Imagen a gráfico" at bounding box center [520, 90] width 80 height 13
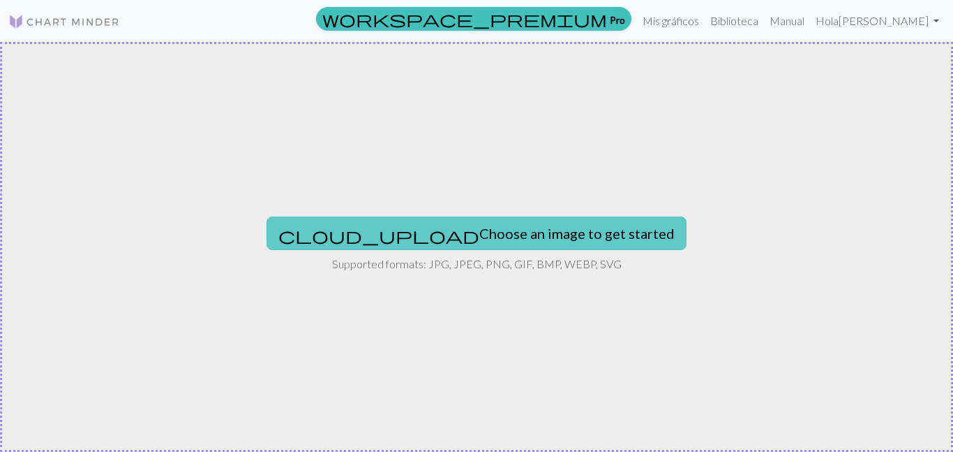
click at [524, 231] on button "cloud_upload Choose an image to get started" at bounding box center [477, 233] width 420 height 34
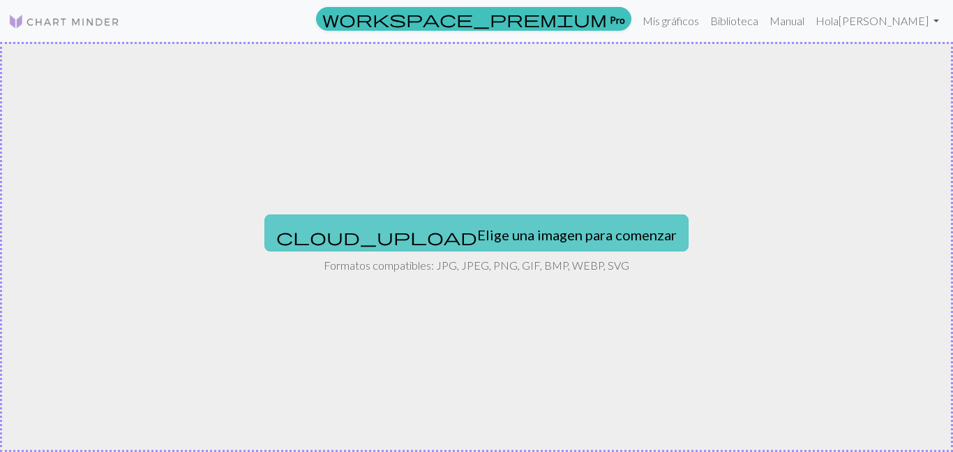
type input "C:\fakepath\_ (1).jpeg"
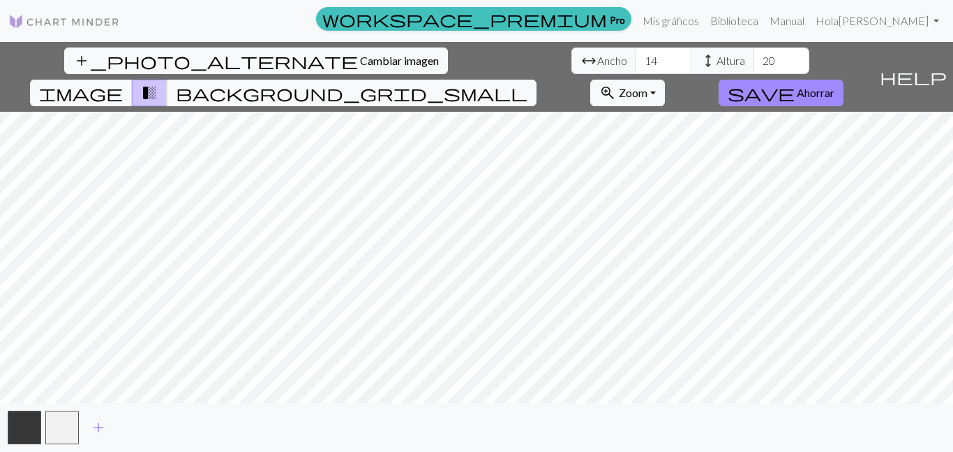
click at [480, 416] on div "add_photo_alternate Cambiar imagen arrow_range Ancho 14 height Altura 20 image …" at bounding box center [476, 247] width 953 height 410
click at [133, 80] on button "image" at bounding box center [81, 93] width 103 height 27
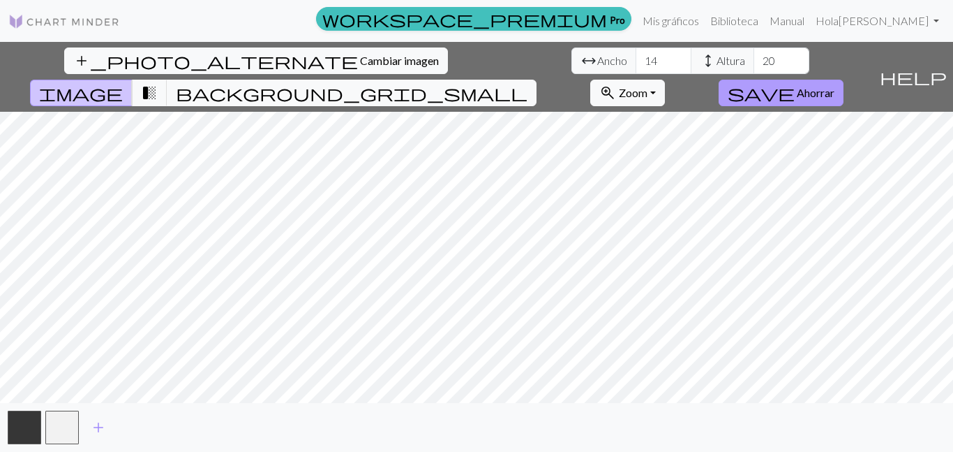
click at [835, 86] on font "Ahorrar" at bounding box center [816, 92] width 38 height 13
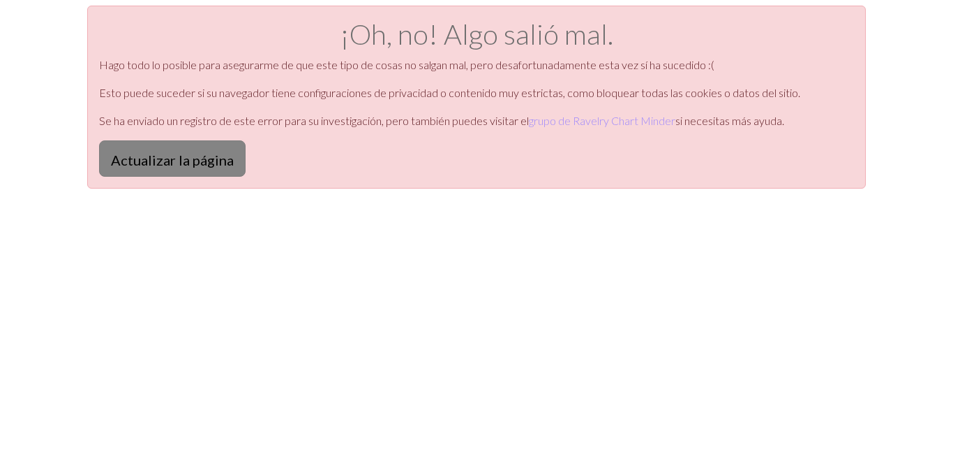
click at [216, 166] on font "Actualizar la página" at bounding box center [172, 159] width 123 height 17
click at [222, 169] on button "Actualizar la página" at bounding box center [172, 158] width 147 height 36
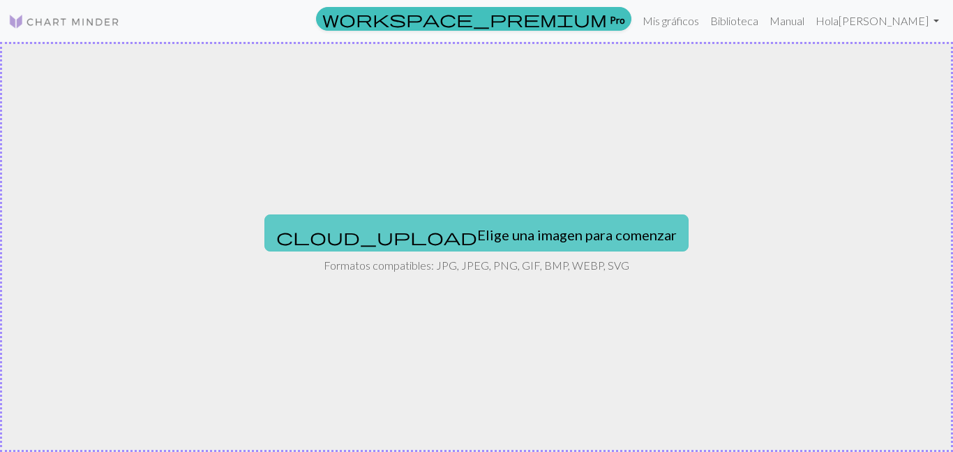
click at [442, 246] on button "cloud_upload Elige una imagen para comenzar" at bounding box center [477, 232] width 424 height 36
type input "C:\fakepath\_ (1).jpeg"
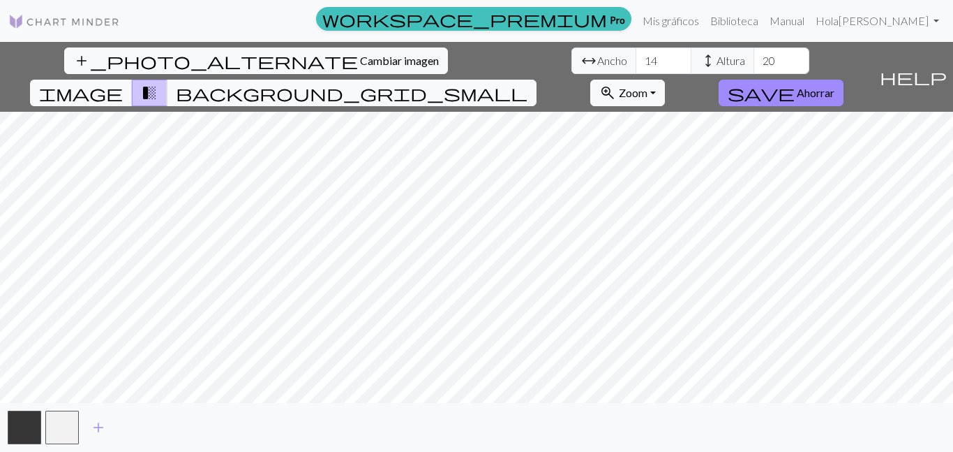
click at [482, 414] on div "add_photo_alternate Cambiar imagen arrow_range Ancho 14 height Altura 20 image …" at bounding box center [476, 247] width 953 height 410
click at [636, 57] on input "14" at bounding box center [664, 60] width 56 height 27
type input "1"
type input "40"
click at [133, 80] on button "image" at bounding box center [81, 93] width 103 height 27
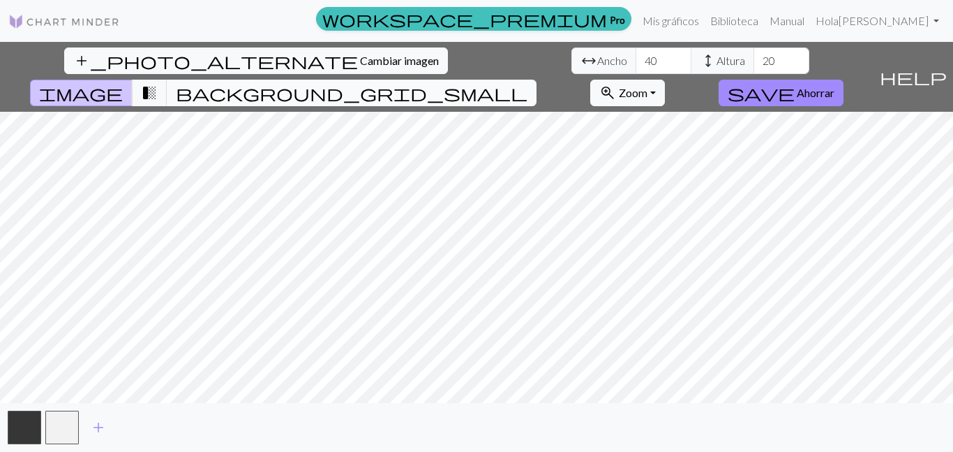
click at [528, 83] on span "background_grid_small" at bounding box center [352, 93] width 352 height 20
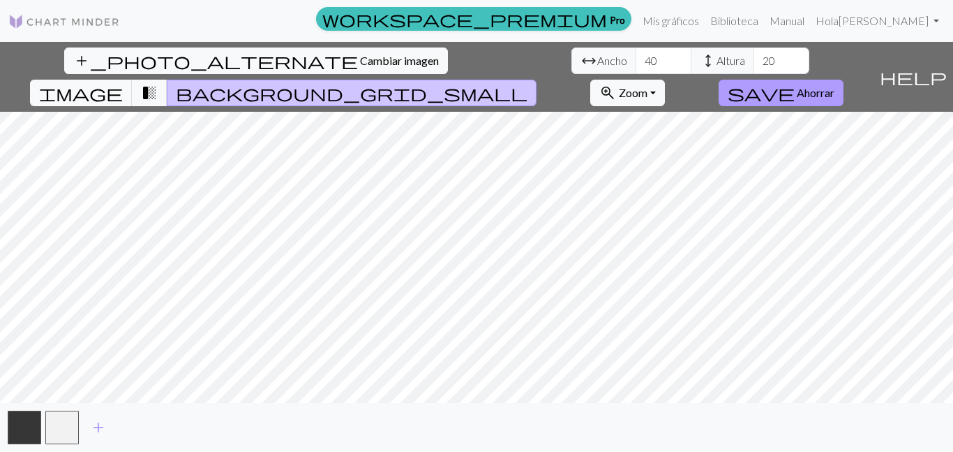
click at [815, 80] on button "save Ahorrar" at bounding box center [781, 93] width 125 height 27
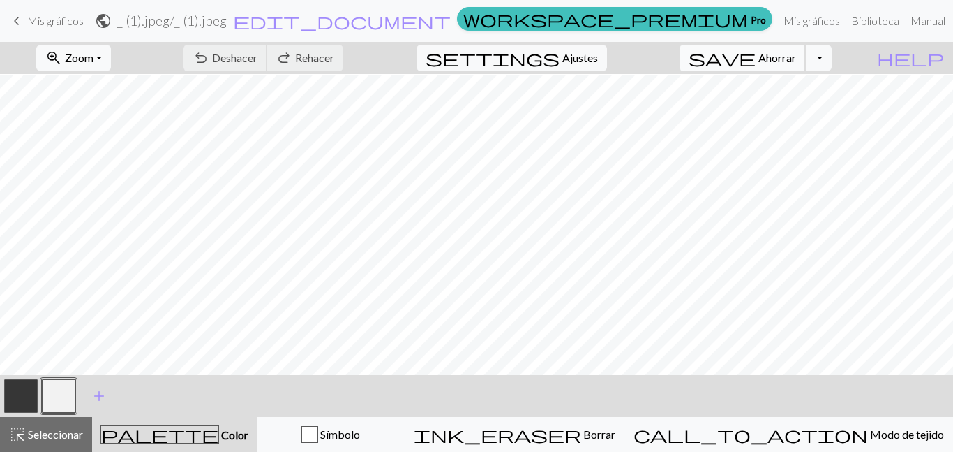
scroll to position [1, 0]
click at [15, 28] on span "keyboard_arrow_left" at bounding box center [16, 21] width 17 height 20
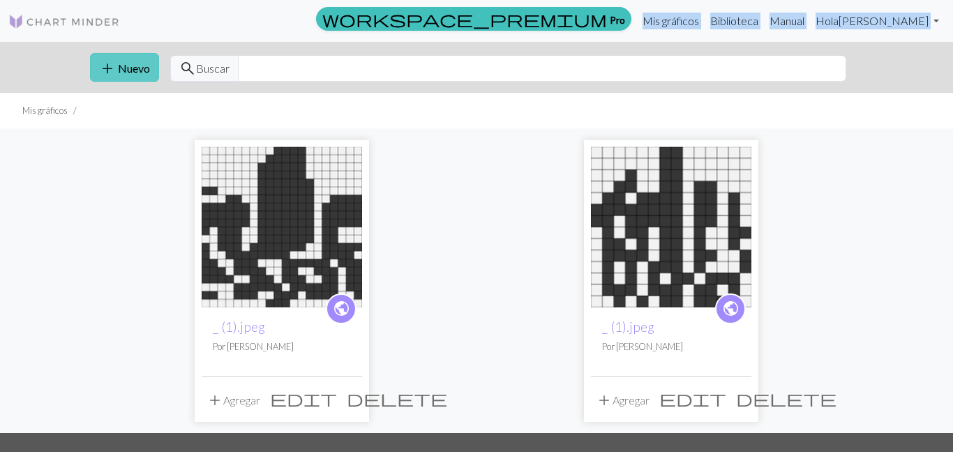
drag, startPoint x: 572, startPoint y: 36, endPoint x: 135, endPoint y: 70, distance: 439.0
click at [135, 70] on div "workspace_premium Pro Mis gráficos Biblioteca Manual Hola Lina Moreno Configura…" at bounding box center [476, 226] width 953 height 452
click at [107, 61] on span "add" at bounding box center [107, 69] width 17 height 20
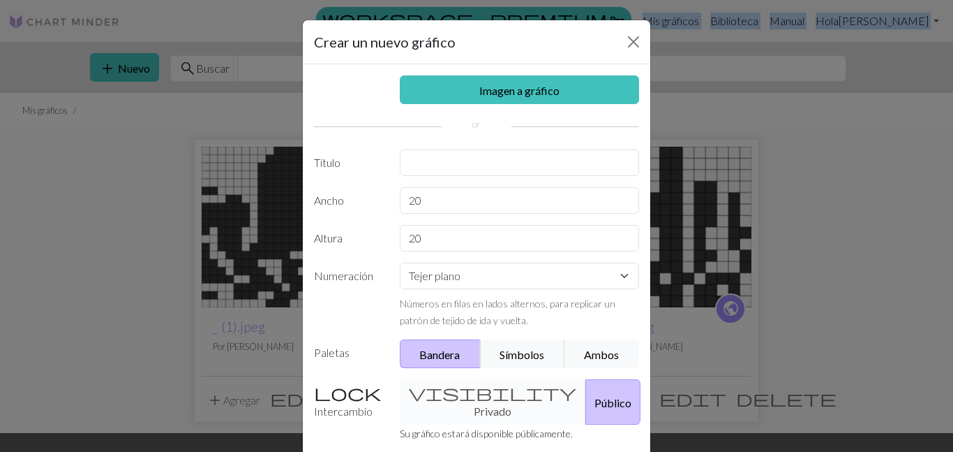
click at [107, 61] on div "Crear un nuevo gráfico Imagen a gráfico Título Ancho 20 Altura 20 Numeración Te…" at bounding box center [476, 226] width 953 height 452
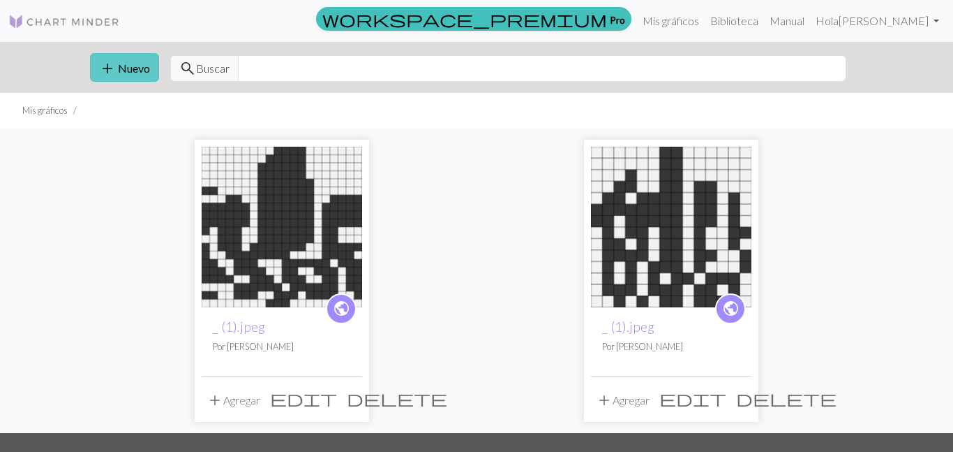
click at [142, 64] on font "Nuevo" at bounding box center [134, 67] width 32 height 13
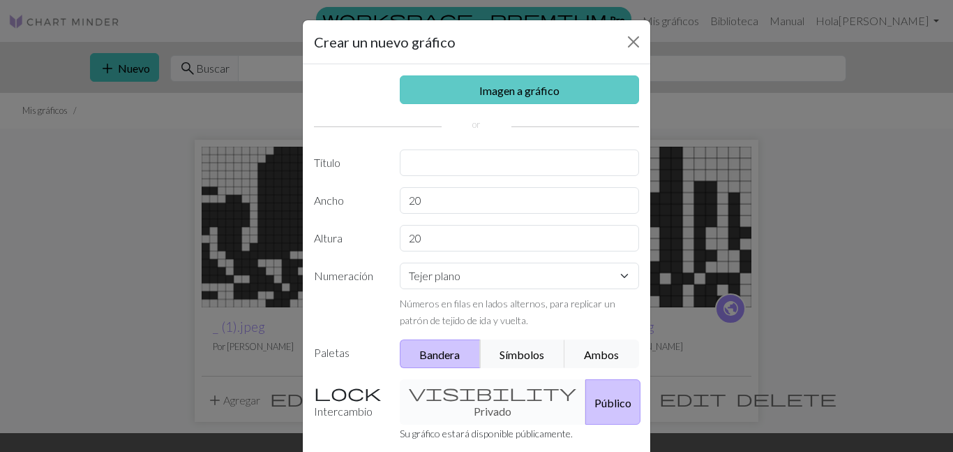
click at [522, 86] on font "Imagen a gráfico" at bounding box center [520, 90] width 80 height 13
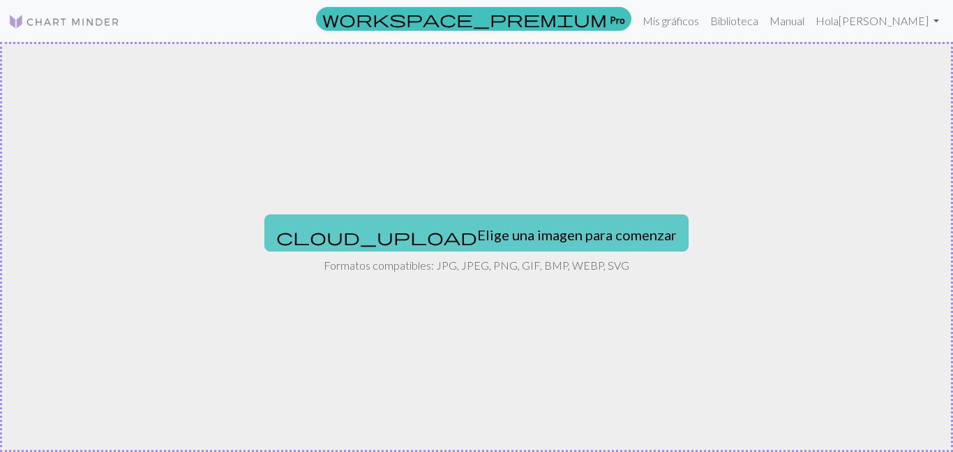
click at [480, 239] on font "Elige una imagen para comenzar" at bounding box center [577, 234] width 200 height 17
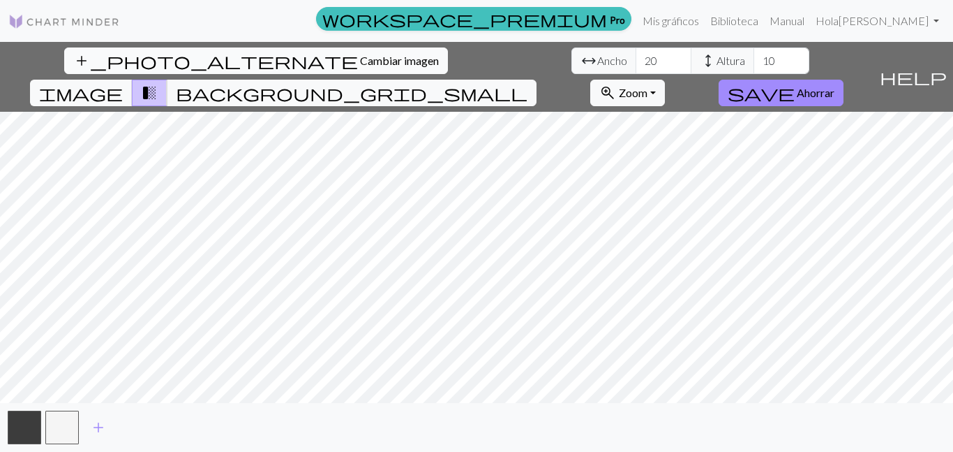
click at [360, 54] on font "Cambiar imagen" at bounding box center [399, 60] width 79 height 13
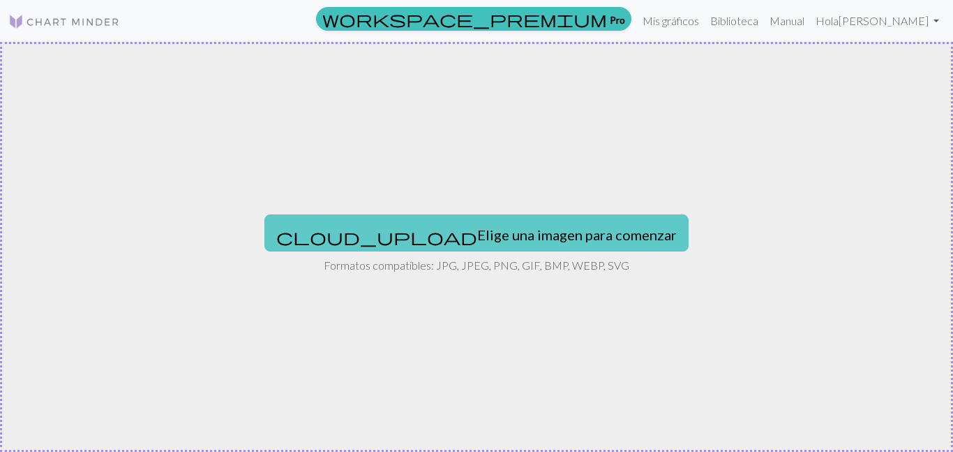
click at [477, 238] on font "Elige una imagen para comenzar" at bounding box center [577, 234] width 200 height 17
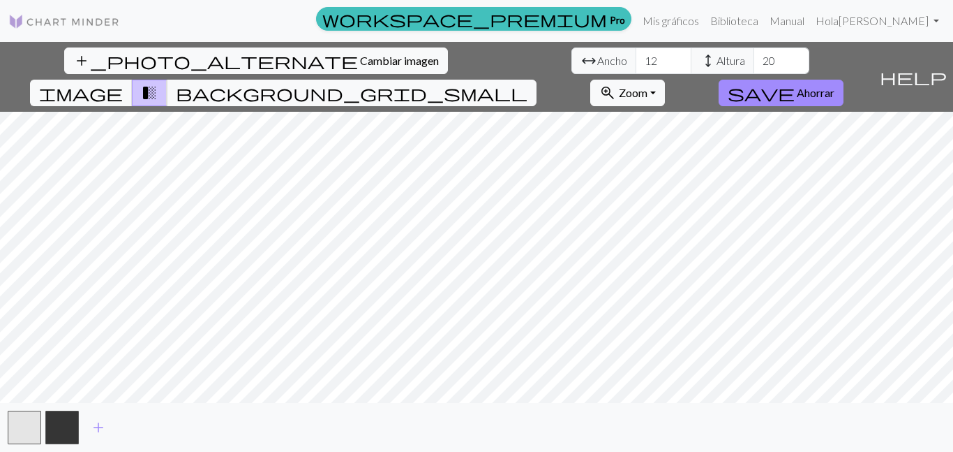
click at [468, 57] on div "add_photo_alternate Cambiar imagen arrow_range Ancho 12 height Altura 20 image …" at bounding box center [476, 247] width 953 height 410
click at [482, 413] on div "add_photo_alternate Cambiar imagen arrow_range Ancho 12 height Altura 20 image …" at bounding box center [476, 247] width 953 height 410
click at [537, 80] on button "background_grid_small" at bounding box center [352, 93] width 370 height 27
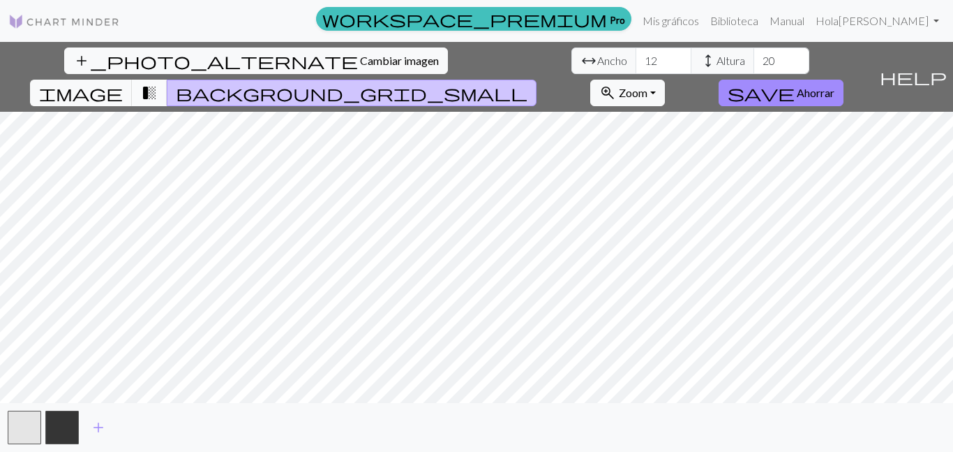
click at [158, 83] on span "transition_fade" at bounding box center [149, 93] width 17 height 20
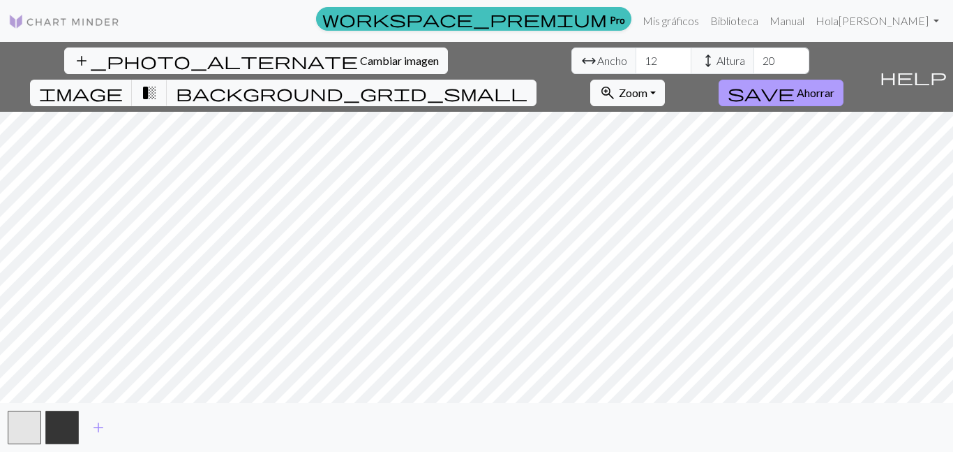
click at [826, 80] on button "save Ahorrar" at bounding box center [781, 93] width 125 height 27
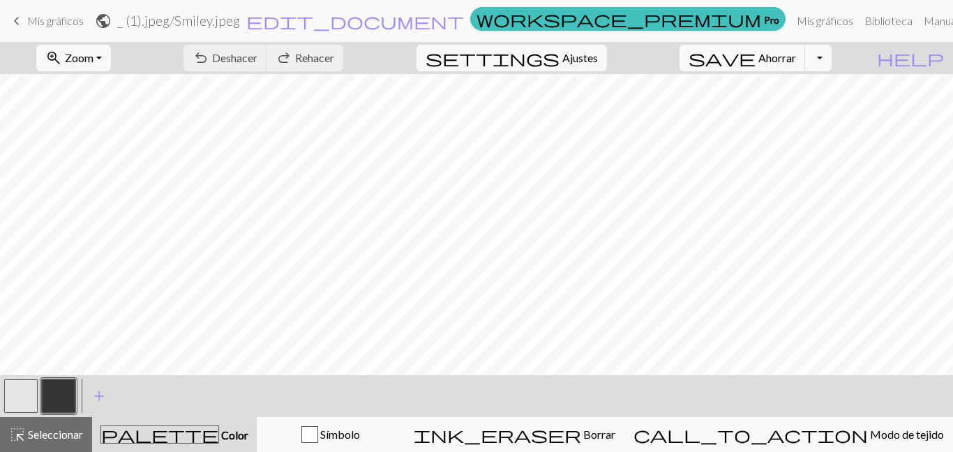
click at [6, 20] on div "keyboard_arrow_left Mis gráficos public _ (1).jpeg / Smiley.jpeg edit_document …" at bounding box center [476, 21] width 953 height 28
click at [22, 21] on span "keyboard_arrow_left" at bounding box center [16, 21] width 17 height 20
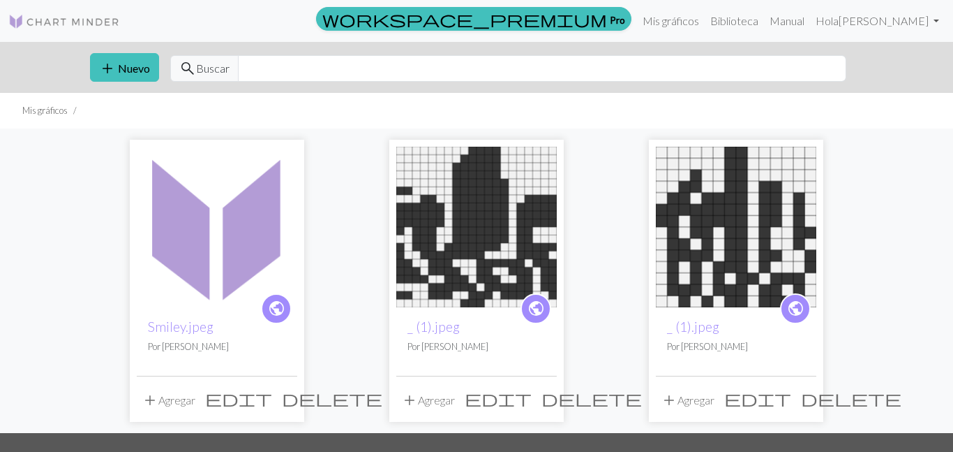
click at [796, 399] on button "delete" at bounding box center [851, 398] width 110 height 27
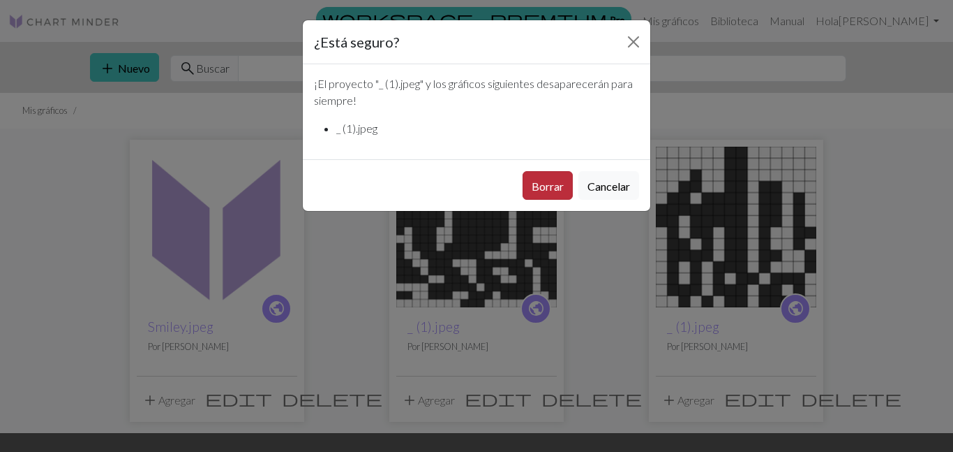
click at [560, 181] on font "Borrar" at bounding box center [548, 185] width 32 height 13
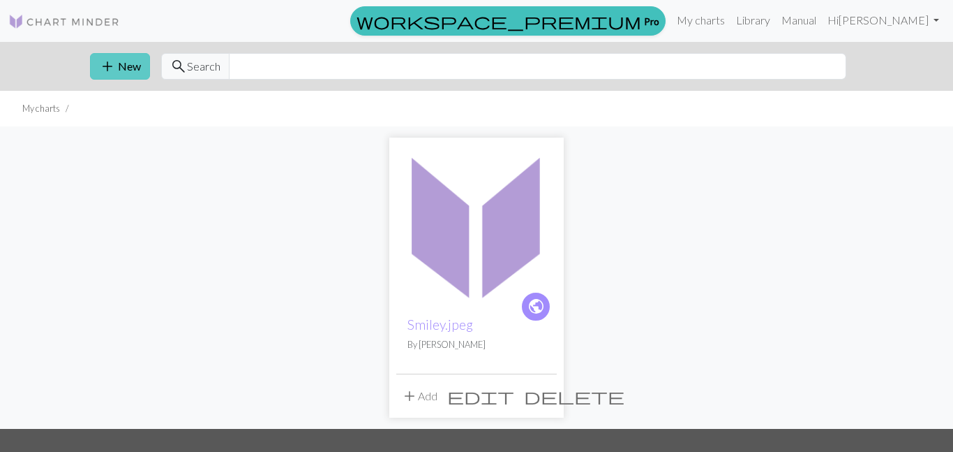
click at [97, 73] on button "add New" at bounding box center [120, 66] width 60 height 27
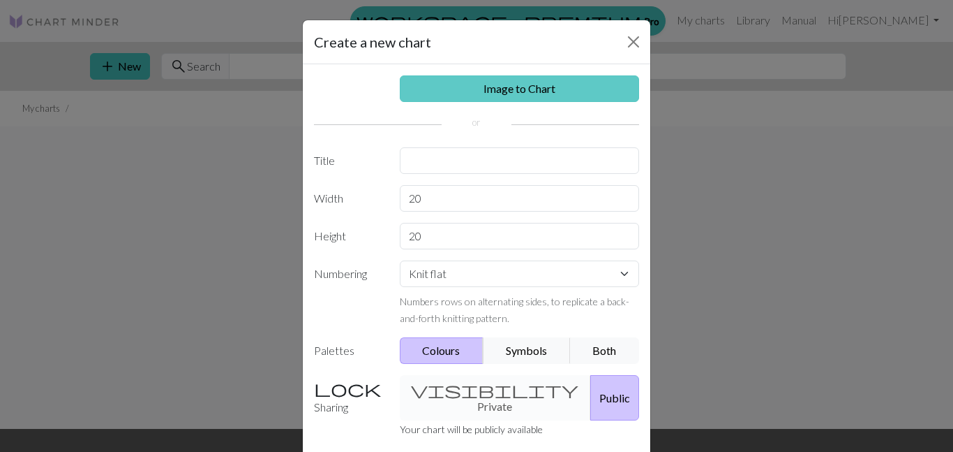
click at [497, 77] on link "Image to Chart" at bounding box center [520, 88] width 240 height 27
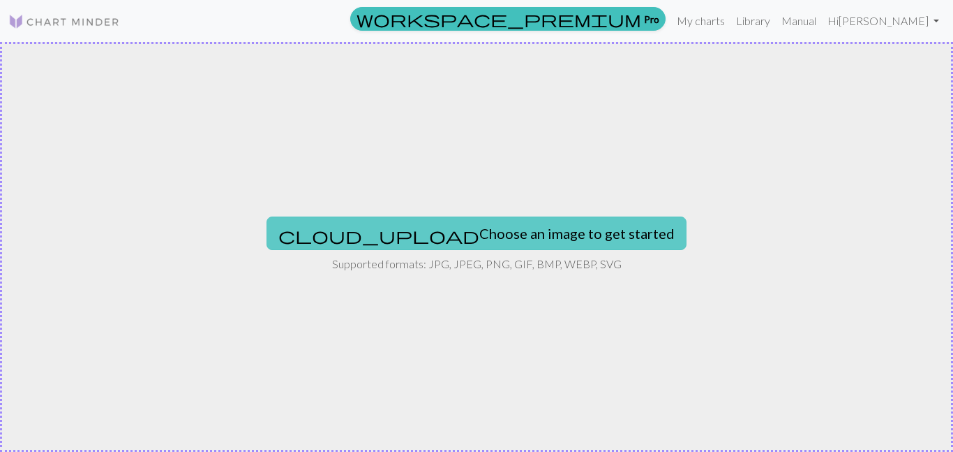
click at [441, 246] on button "cloud_upload Choose an image to get started" at bounding box center [477, 233] width 420 height 34
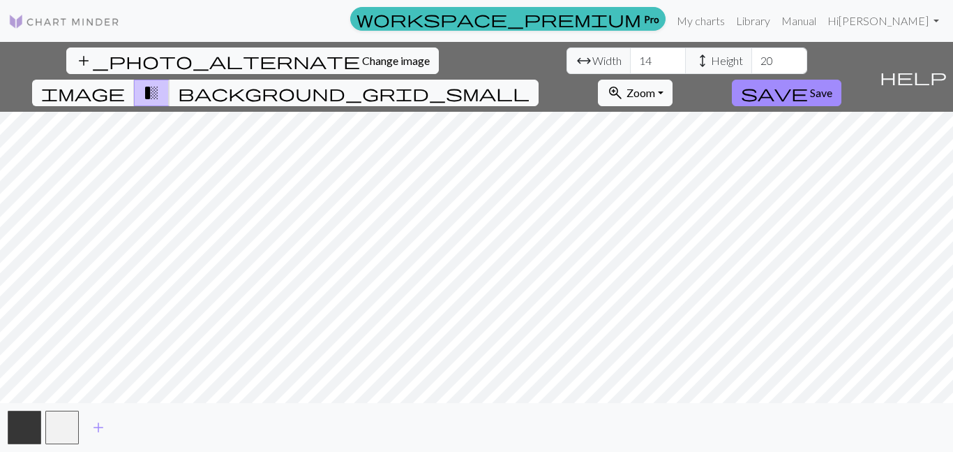
click at [462, 70] on div "add_photo_alternate Change image arrow_range Width 14 height Height 20 image tr…" at bounding box center [476, 247] width 953 height 410
click at [486, 422] on div "add_photo_alternate Change image arrow_range Width 14 height Height 20 image tr…" at bounding box center [476, 247] width 953 height 410
click at [125, 83] on span "image" at bounding box center [83, 93] width 84 height 20
click at [630, 61] on input "14" at bounding box center [658, 60] width 56 height 27
type input "1"
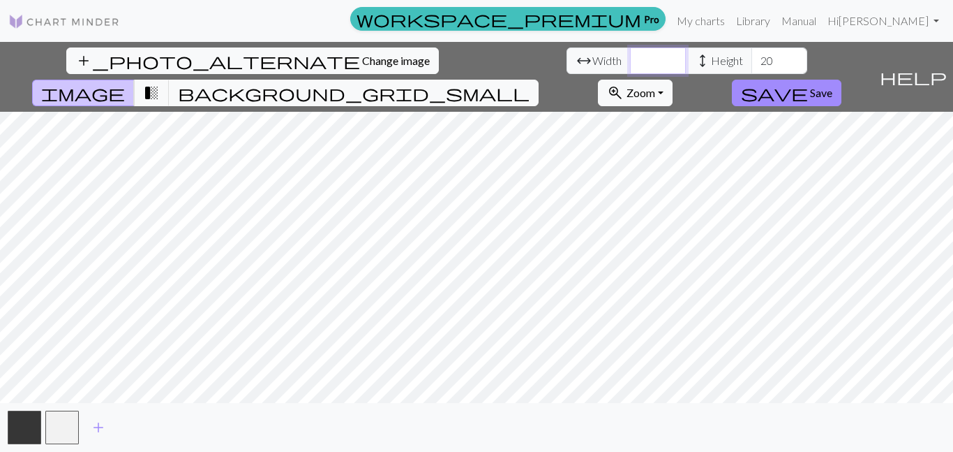
type input "5"
type input "40"
click at [833, 86] on span "Save" at bounding box center [821, 92] width 22 height 13
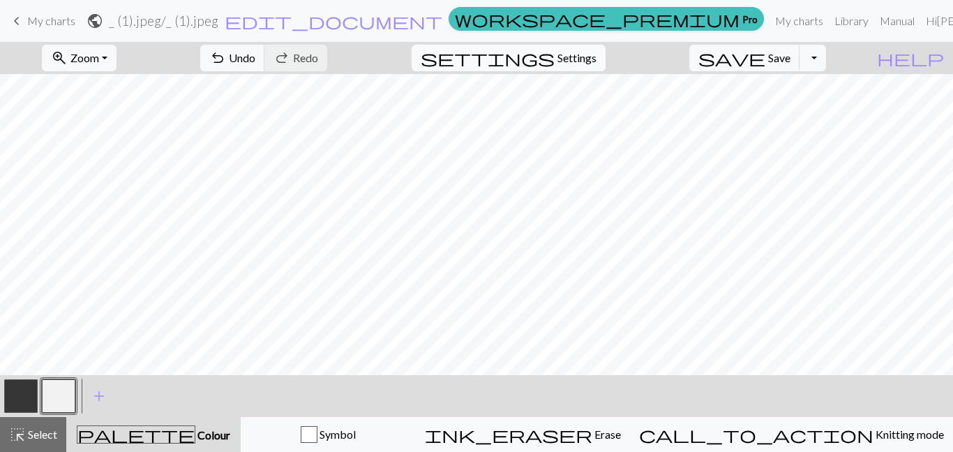
click at [586, 68] on button "settings Settings" at bounding box center [509, 58] width 194 height 27
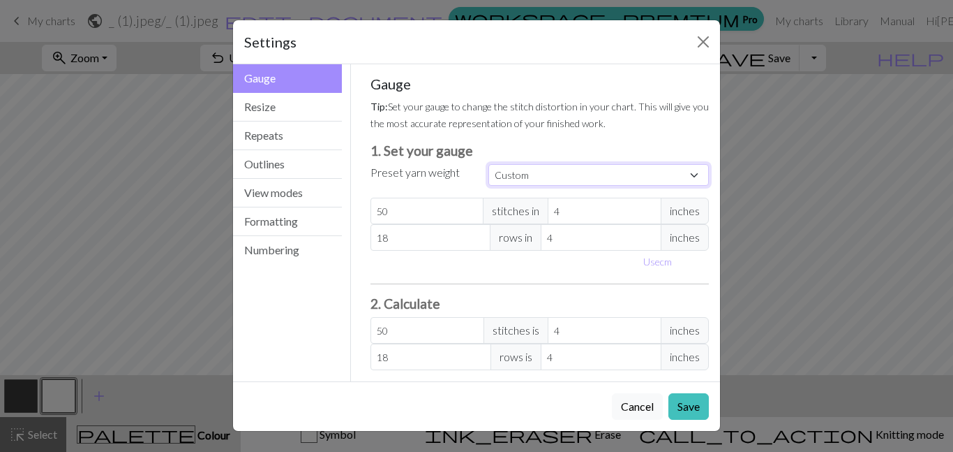
click at [632, 166] on select "Custom Square Lace Light Fingering Fingering Sport Double knit Worsted Aran Bul…" at bounding box center [599, 175] width 221 height 22
select select "square"
click at [489, 164] on select "Custom Square Lace Light Fingering Fingering Sport Double knit Worsted Aran Bul…" at bounding box center [599, 175] width 221 height 22
type input "32"
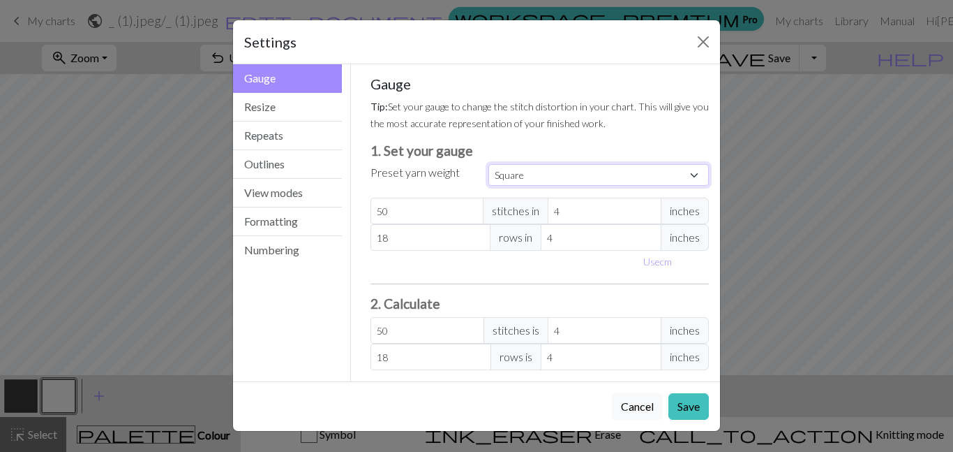
type input "32"
click at [449, 216] on input "32" at bounding box center [428, 211] width 114 height 27
select select "custom"
type input "3"
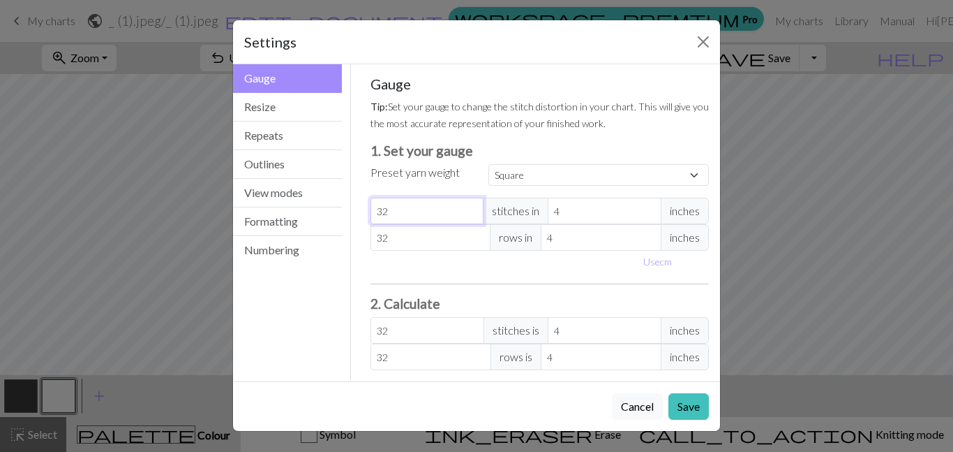
type input "3"
type input "0"
type input "2"
type input "20"
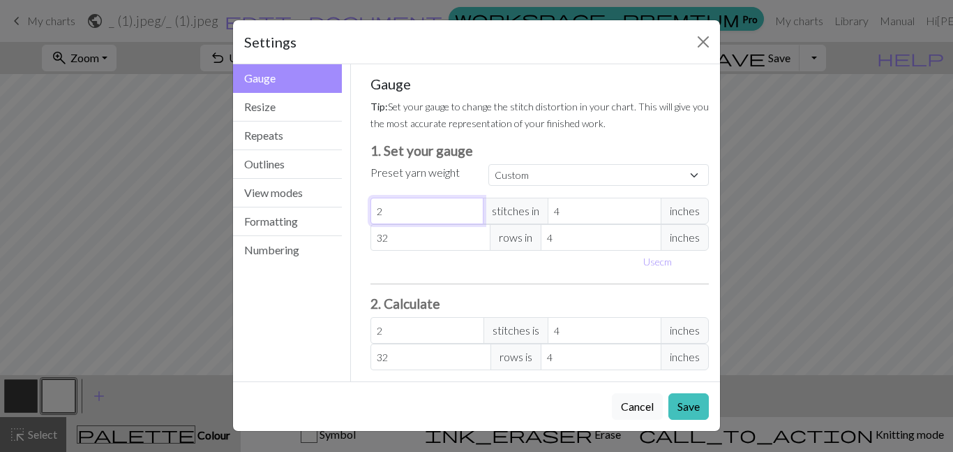
type input "20"
click at [401, 248] on input "32" at bounding box center [431, 237] width 121 height 27
type input "3"
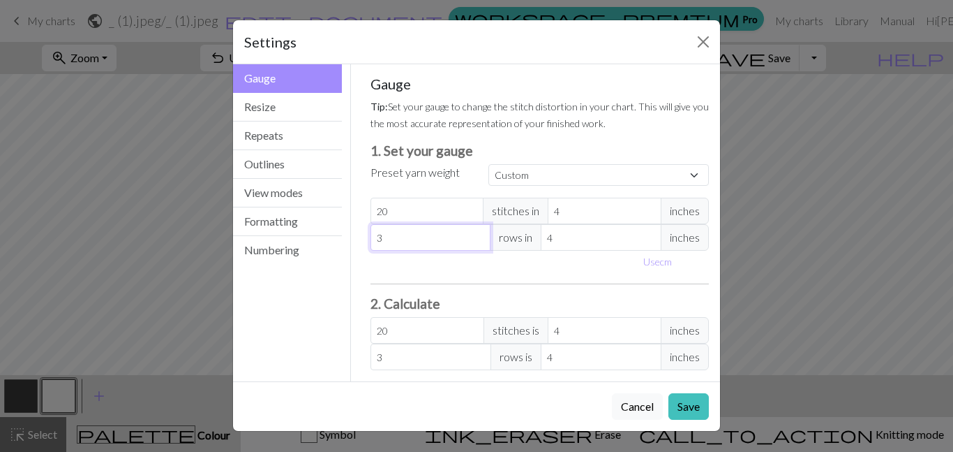
type input "0"
type input "4"
type input "40"
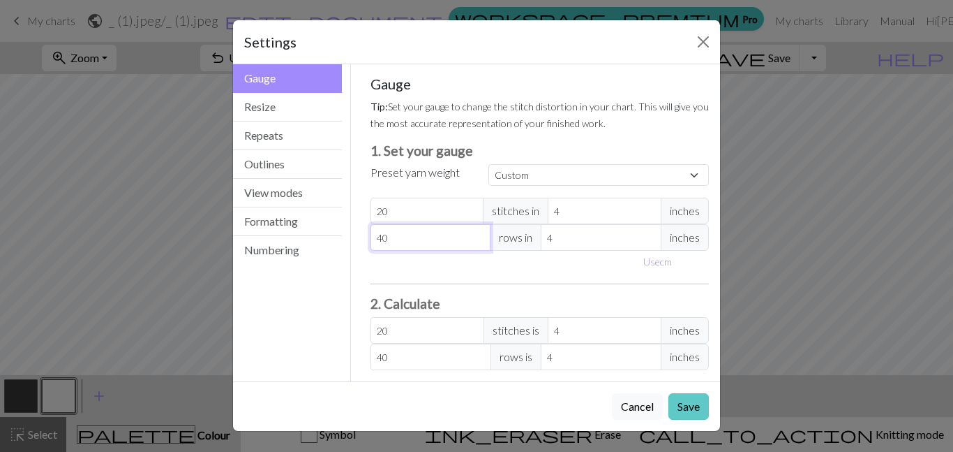
type input "40"
click at [697, 409] on button "Save" at bounding box center [689, 406] width 40 height 27
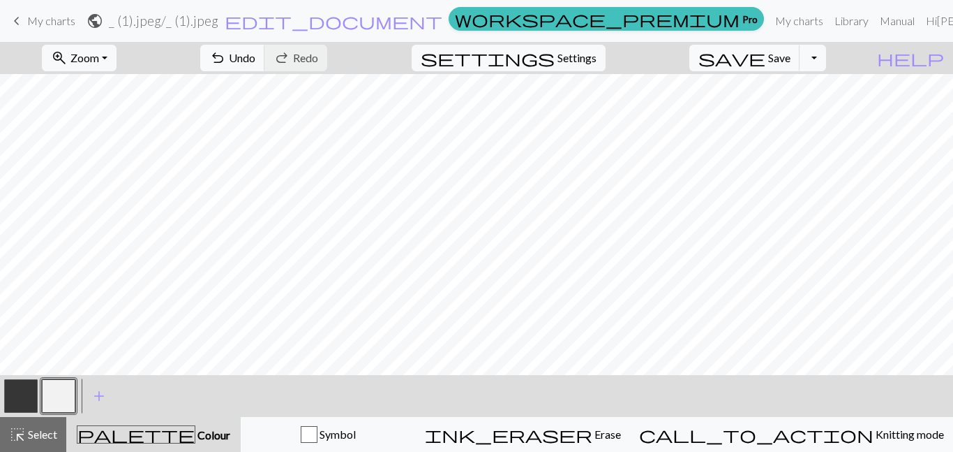
click at [13, 24] on span "keyboard_arrow_left" at bounding box center [16, 21] width 17 height 20
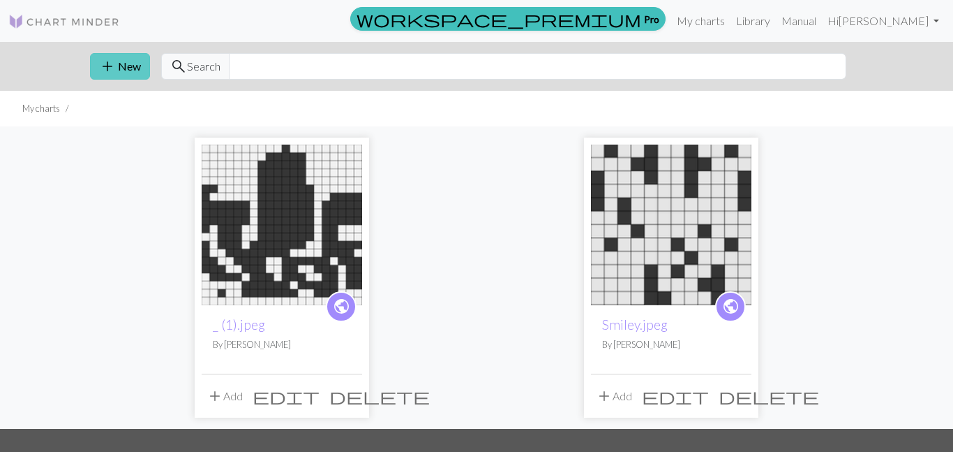
click at [122, 60] on button "add New" at bounding box center [120, 66] width 60 height 27
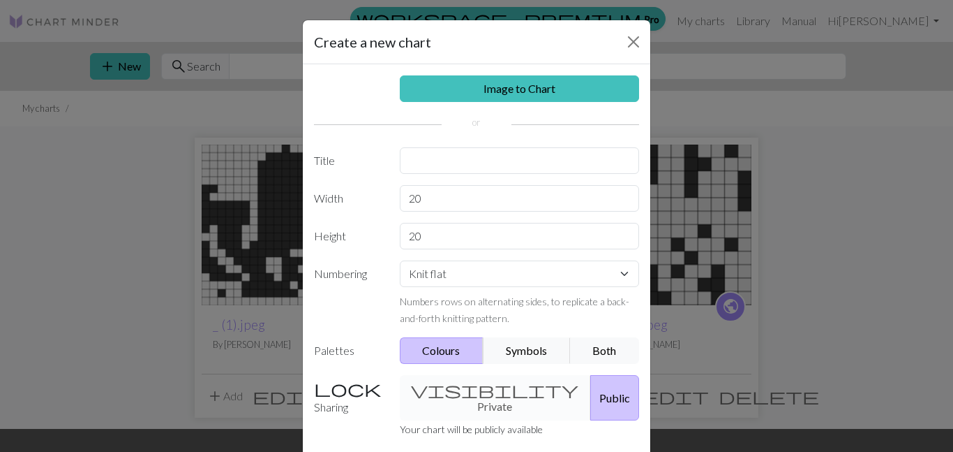
click at [343, 342] on label "Palettes" at bounding box center [349, 350] width 86 height 27
click at [535, 346] on button "Symbols" at bounding box center [527, 350] width 88 height 27
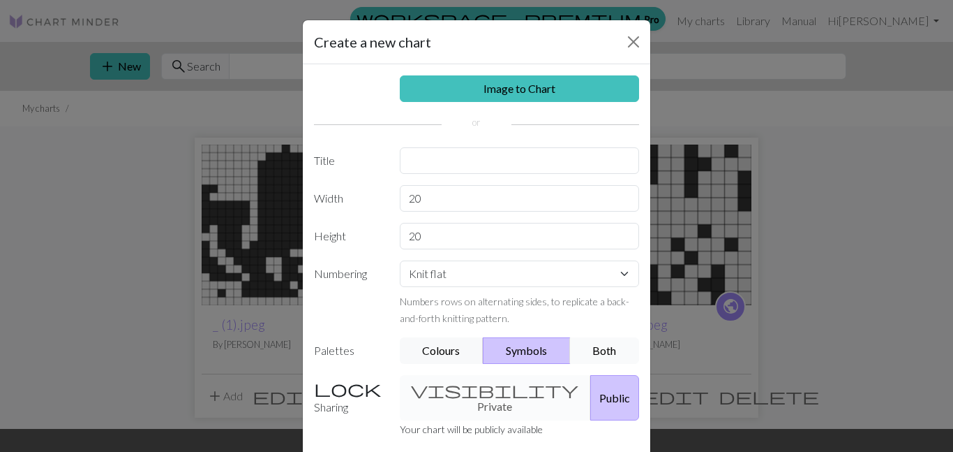
click at [588, 350] on button "Both" at bounding box center [605, 350] width 70 height 27
click at [449, 359] on button "Colours" at bounding box center [442, 350] width 84 height 27
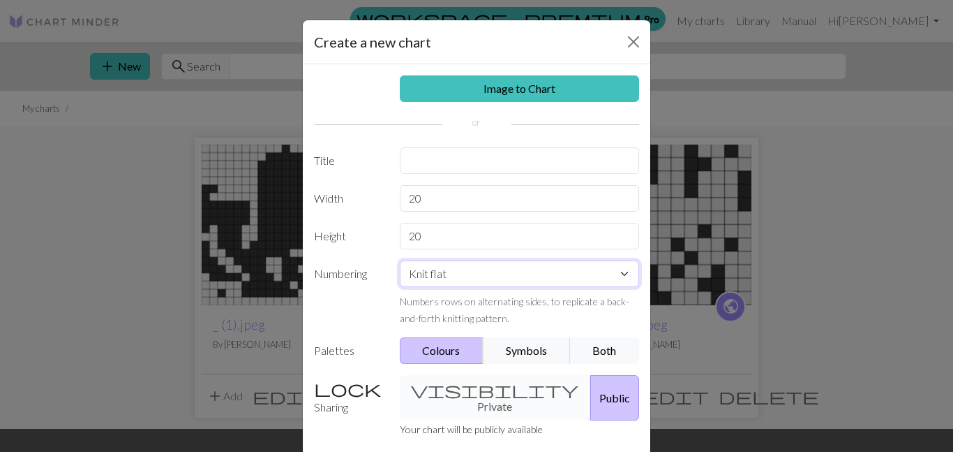
click at [622, 269] on select "Knit flat Knit in the round Lace knitting Cross stitch" at bounding box center [520, 273] width 240 height 27
click at [627, 36] on button "Close" at bounding box center [634, 42] width 22 height 22
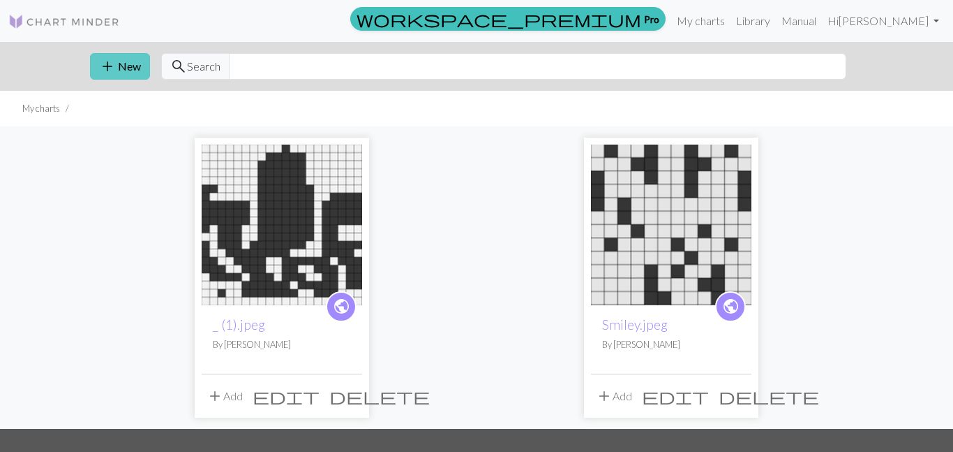
click at [117, 66] on button "add New" at bounding box center [120, 66] width 60 height 27
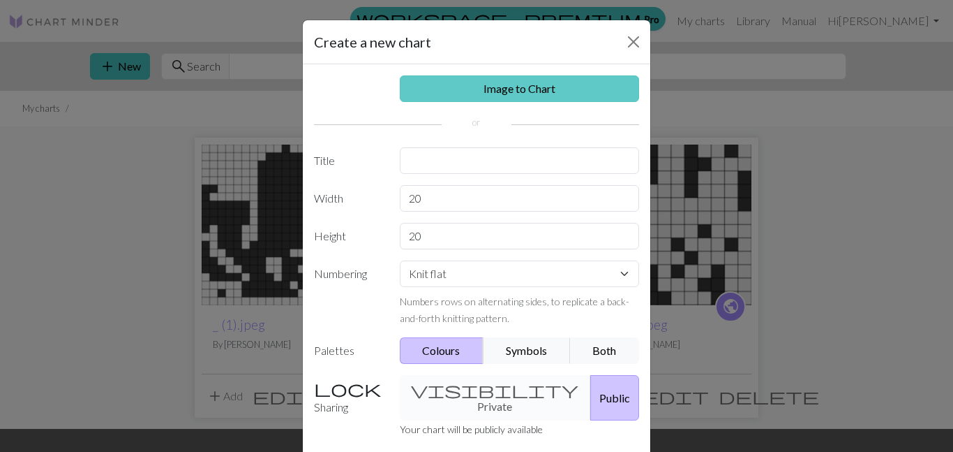
click at [484, 79] on link "Image to Chart" at bounding box center [520, 88] width 240 height 27
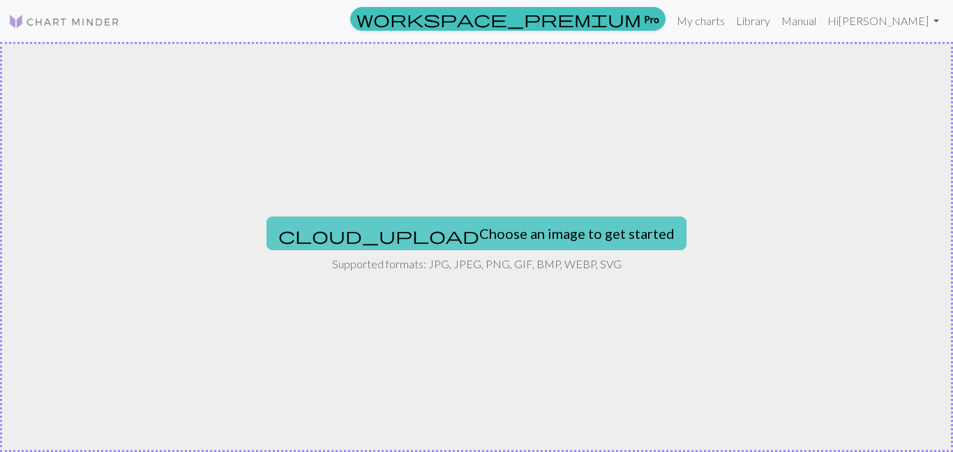
click at [420, 240] on button "cloud_upload Choose an image to get started" at bounding box center [477, 233] width 420 height 34
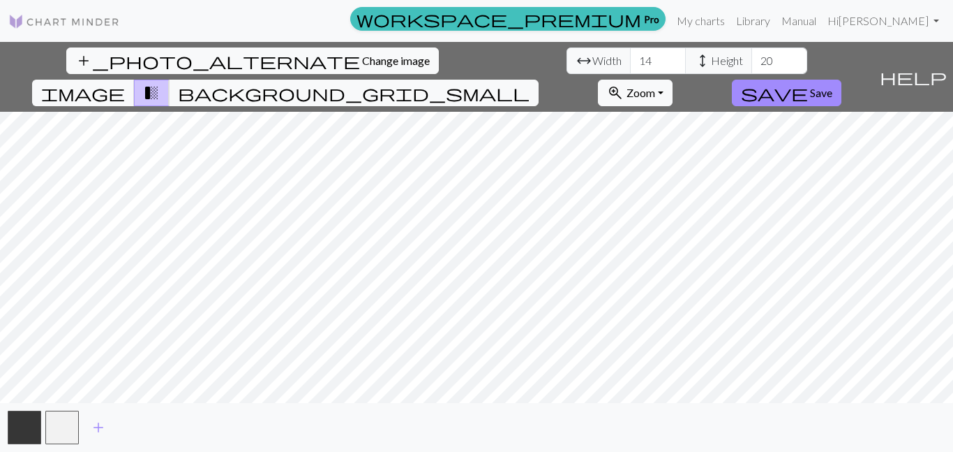
click at [477, 408] on div "add_photo_alternate Change image arrow_range Width 14 height Height 20 image tr…" at bounding box center [476, 247] width 953 height 410
click at [477, 70] on div "add_photo_alternate Change image arrow_range Width 14 height Height 20 image tr…" at bounding box center [476, 247] width 953 height 410
click at [539, 80] on button "background_grid_small" at bounding box center [354, 93] width 370 height 27
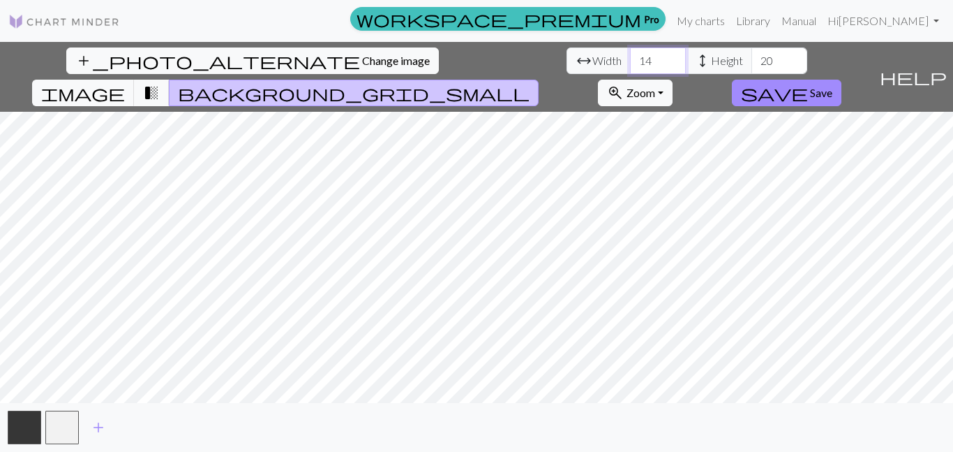
click at [630, 59] on input "14" at bounding box center [658, 60] width 56 height 27
type input "1"
type input "40"
click at [752, 66] on input "20" at bounding box center [780, 60] width 56 height 27
type input "2"
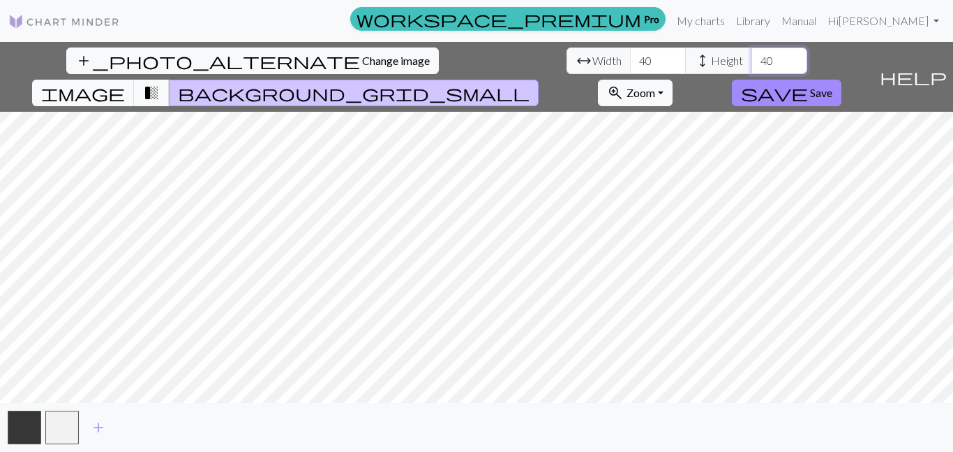
type input "40"
click at [630, 68] on input "40" at bounding box center [658, 60] width 56 height 27
type input "44"
click at [362, 54] on span "Change image" at bounding box center [396, 60] width 68 height 13
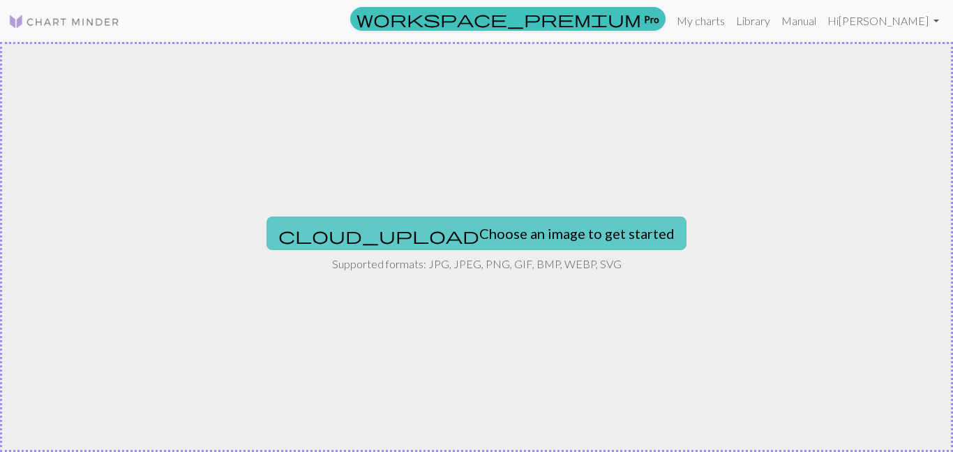
click at [539, 235] on button "cloud_upload Choose an image to get started" at bounding box center [477, 233] width 420 height 34
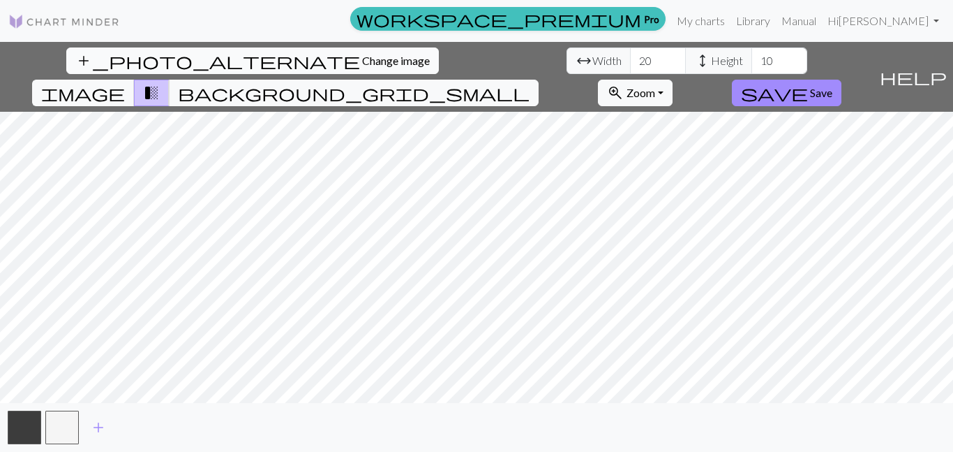
click at [90, 51] on button "add_photo_alternate Change image" at bounding box center [252, 60] width 373 height 27
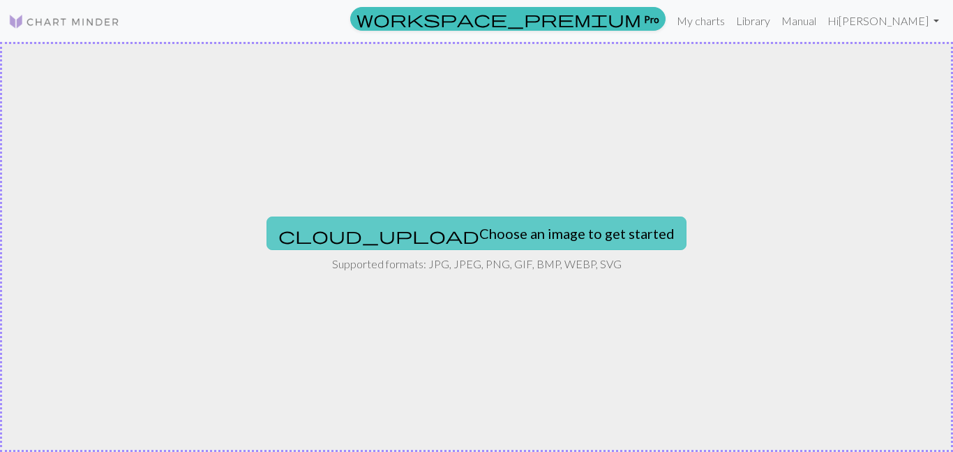
click at [460, 228] on button "cloud_upload Choose an image to get started" at bounding box center [477, 233] width 420 height 34
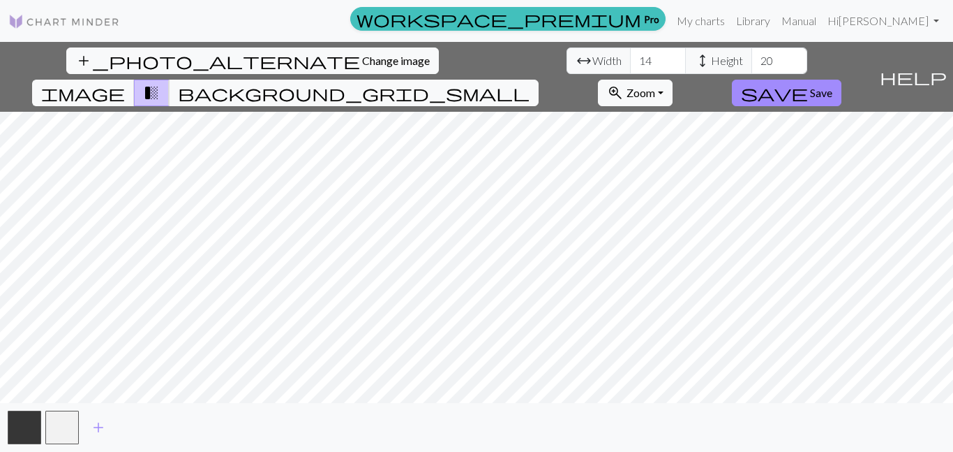
click at [466, 73] on div "add_photo_alternate Change image arrow_range Width 14 height Height 20 image tr…" at bounding box center [476, 247] width 953 height 410
click at [487, 425] on div "add_photo_alternate Change image arrow_range Width 14 height Height 20 image tr…" at bounding box center [476, 247] width 953 height 410
click at [530, 83] on span "background_grid_small" at bounding box center [354, 93] width 352 height 20
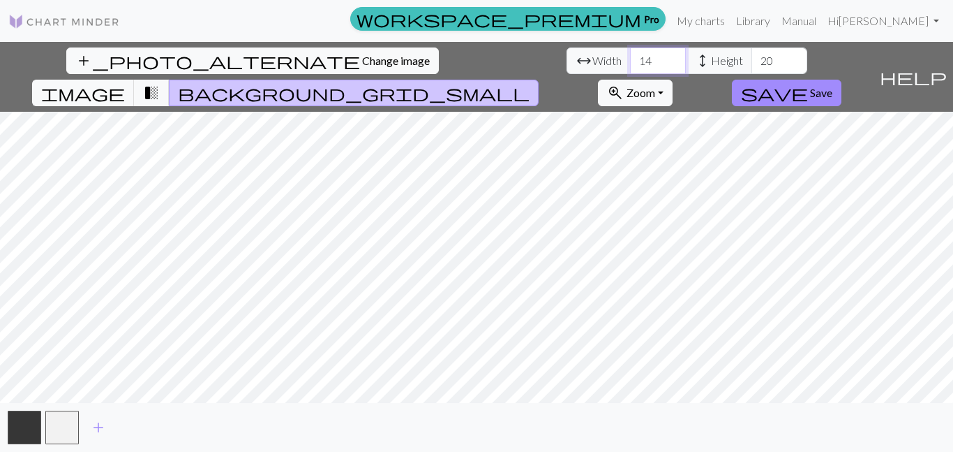
click at [630, 63] on input "14" at bounding box center [658, 60] width 56 height 27
type input "1"
type input "40"
click at [135, 80] on button "image" at bounding box center [83, 93] width 103 height 27
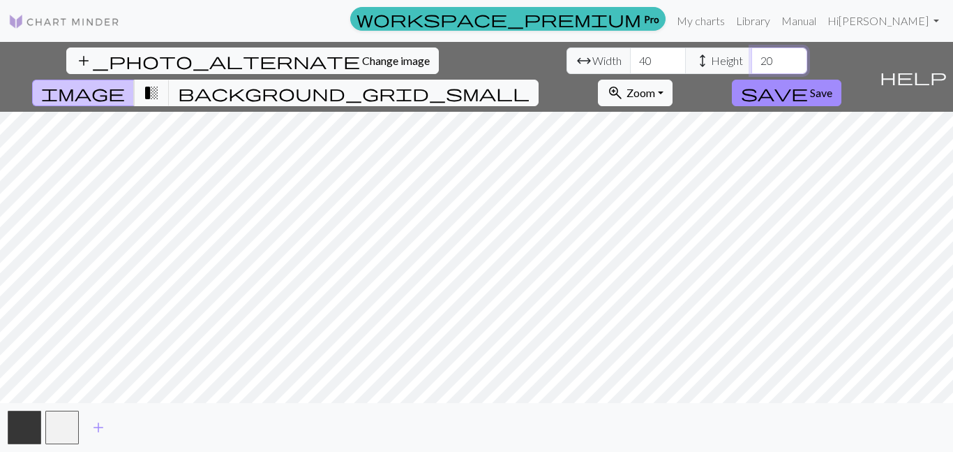
click at [752, 58] on input "20" at bounding box center [780, 60] width 56 height 27
type input "22"
click at [539, 80] on button "background_grid_small" at bounding box center [354, 93] width 370 height 27
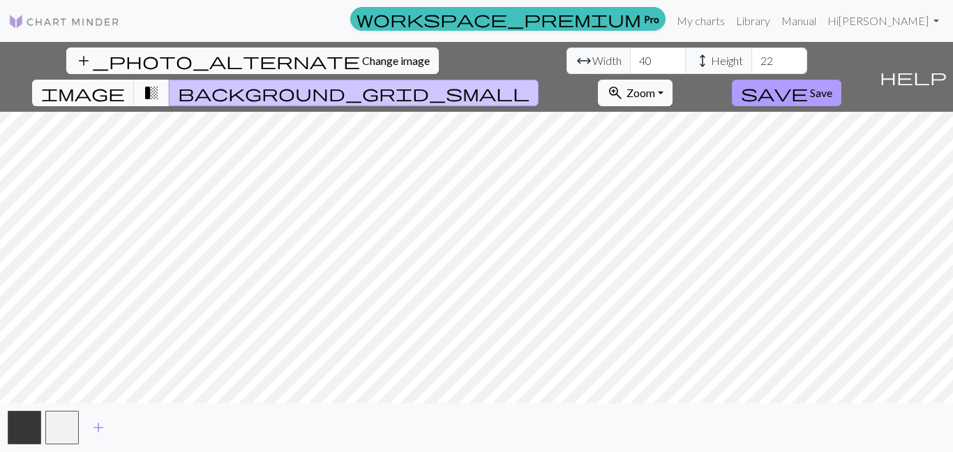
click at [808, 83] on span "save" at bounding box center [774, 93] width 67 height 20
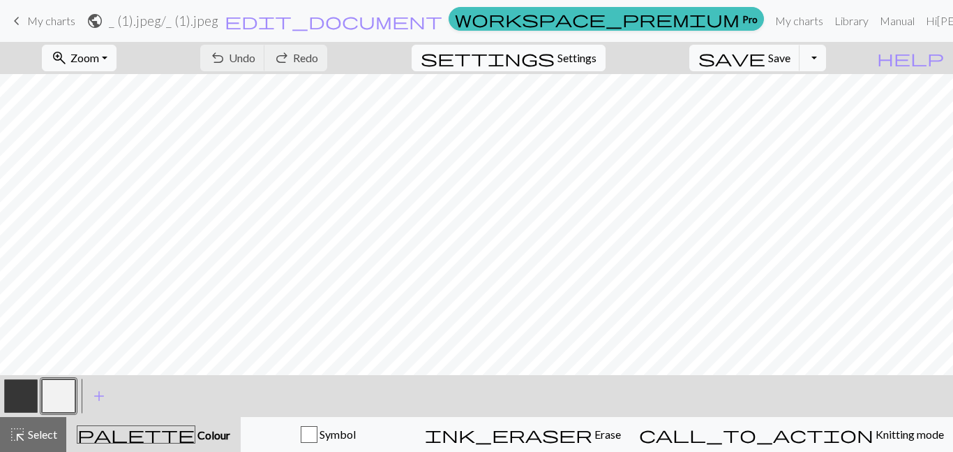
click at [555, 61] on span "settings" at bounding box center [488, 58] width 134 height 20
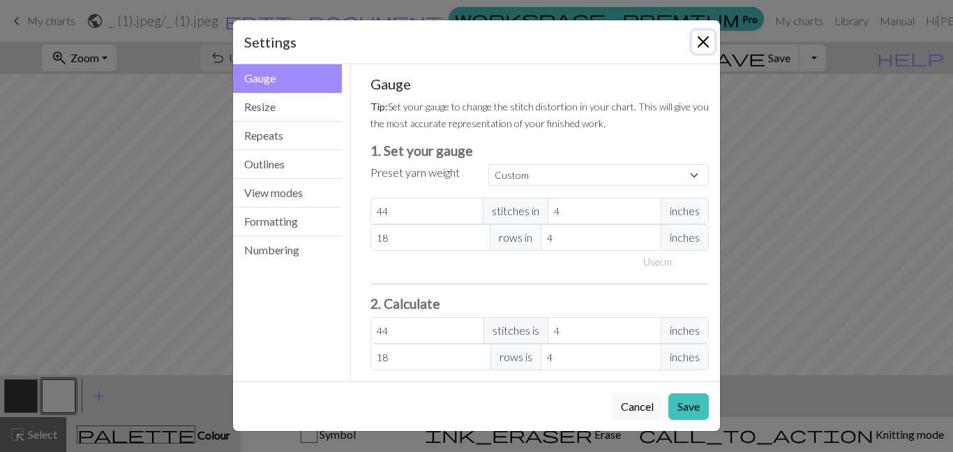
click at [704, 50] on button "Close" at bounding box center [703, 42] width 22 height 22
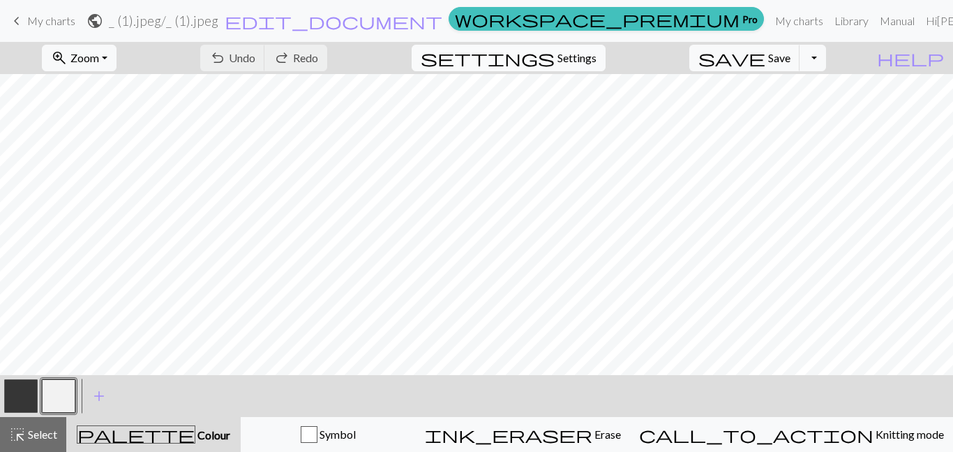
click at [606, 68] on button "settings Settings" at bounding box center [509, 58] width 194 height 27
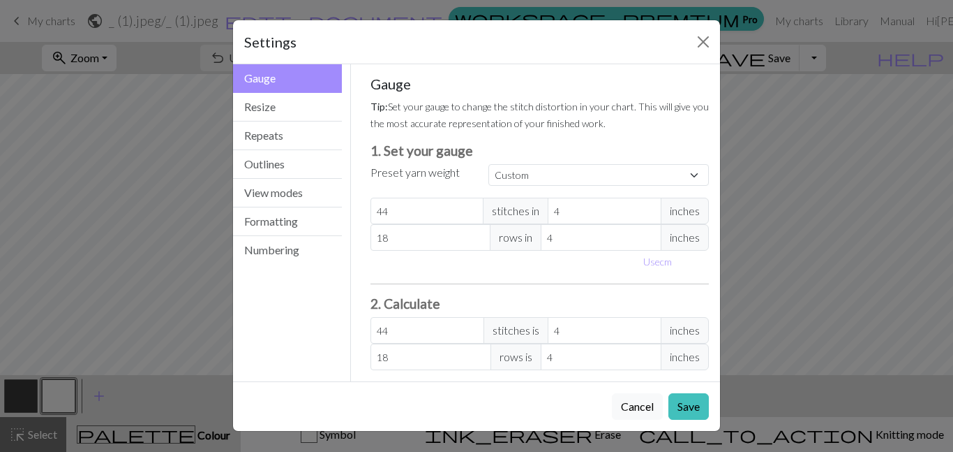
click at [616, 67] on div "Gauge Tip: Set your gauge to change the stitch distortion in your chart. This w…" at bounding box center [540, 222] width 362 height 317
click at [825, 262] on div "Settings Gauge Gauge Resize Repeats Outlines View modes Formatting Numbering Ga…" at bounding box center [476, 226] width 953 height 452
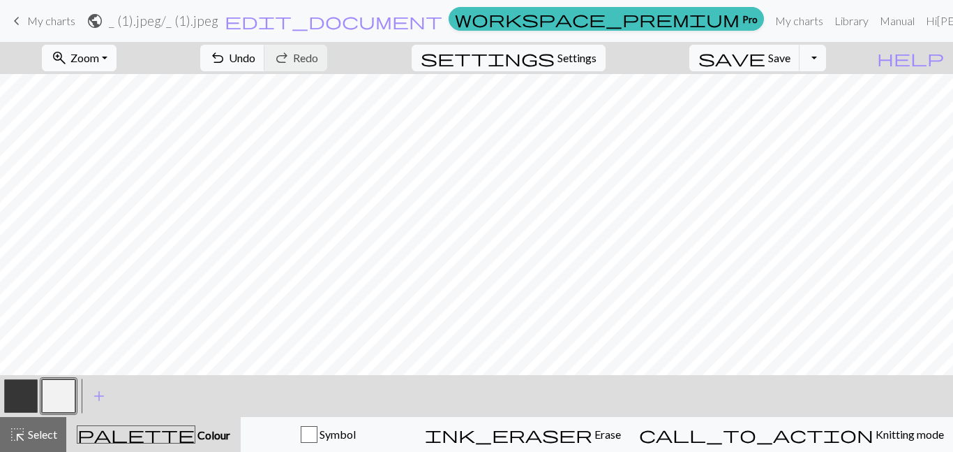
click at [117, 56] on button "zoom_in Zoom Zoom" at bounding box center [79, 58] width 75 height 27
click at [110, 171] on button "50%" at bounding box center [98, 167] width 110 height 22
click at [99, 54] on span "Zoom" at bounding box center [84, 57] width 29 height 13
click at [108, 82] on button "Fit all" at bounding box center [98, 88] width 110 height 22
click at [99, 56] on span "Zoom" at bounding box center [84, 57] width 29 height 13
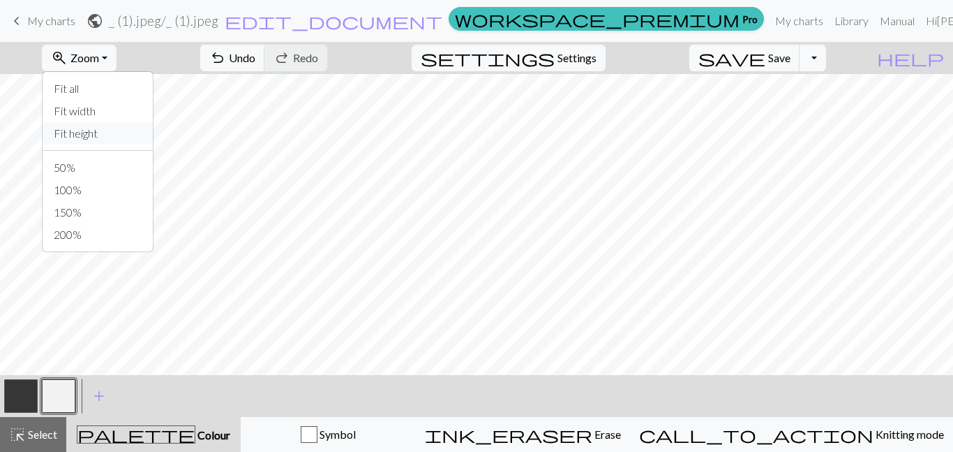
click at [124, 126] on button "Fit height" at bounding box center [98, 133] width 110 height 22
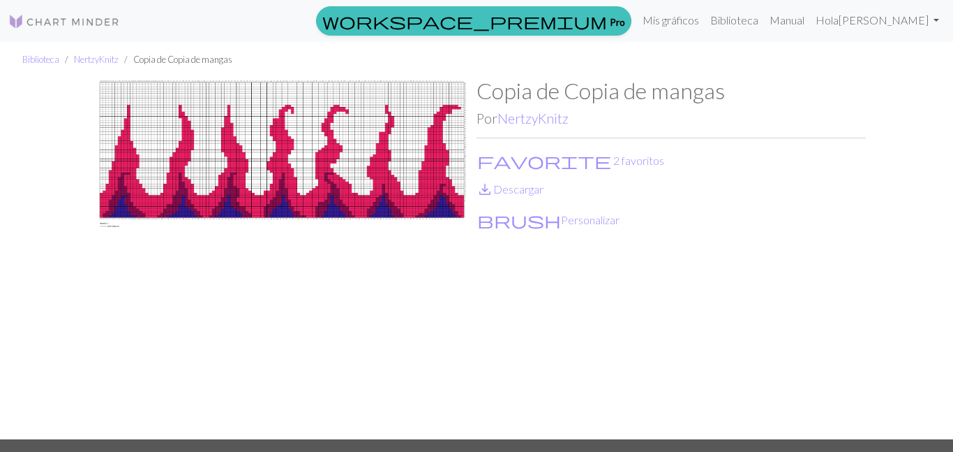
click at [47, 15] on img at bounding box center [64, 21] width 112 height 17
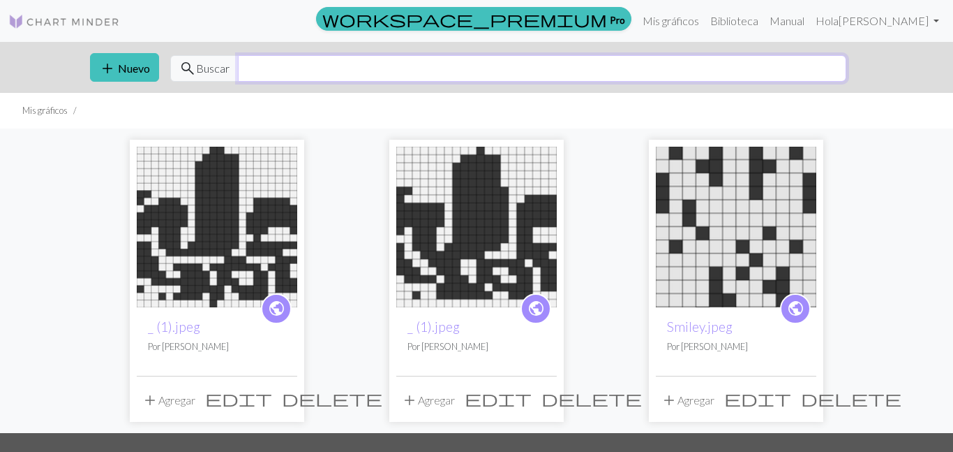
click at [252, 64] on input "text" at bounding box center [542, 68] width 609 height 27
drag, startPoint x: 252, startPoint y: 64, endPoint x: 626, endPoint y: 94, distance: 375.3
click at [626, 94] on div "workspace_premium Pro Mis gráficos Biblioteca Manual [PERSON_NAME] Configuracio…" at bounding box center [476, 226] width 953 height 452
click at [759, 14] on font "Biblioteca" at bounding box center [735, 20] width 48 height 13
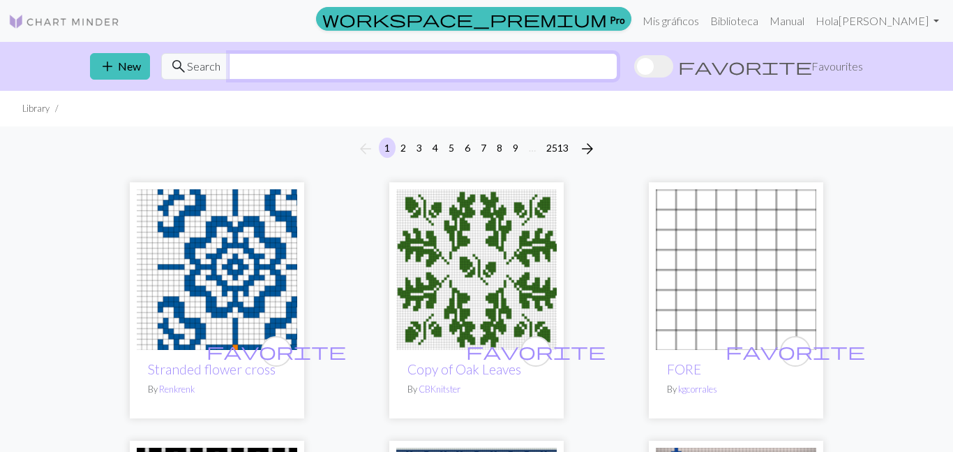
click at [454, 70] on input "text" at bounding box center [423, 66] width 389 height 27
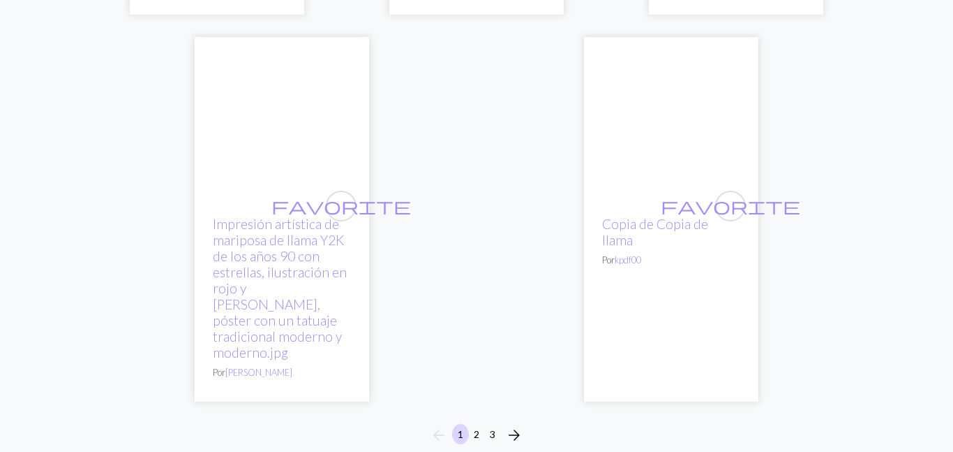
scroll to position [4848, 0]
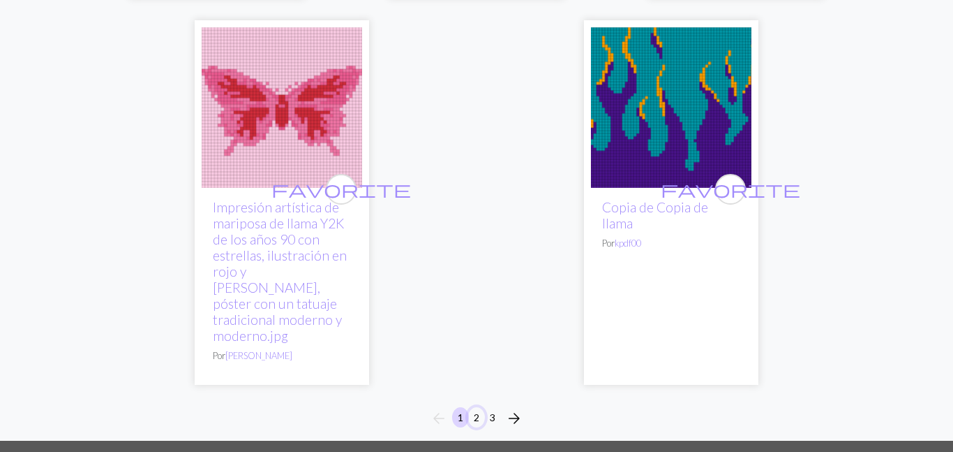
click at [471, 407] on button "2" at bounding box center [476, 417] width 17 height 20
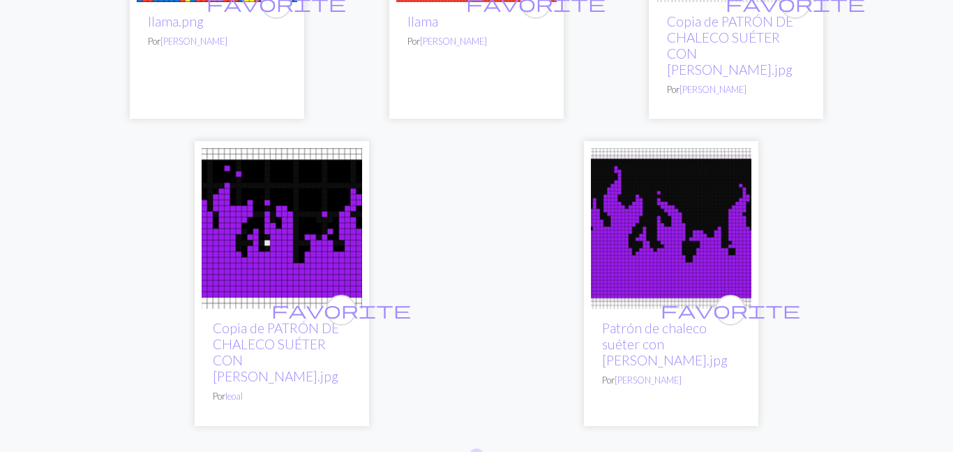
scroll to position [4875, 0]
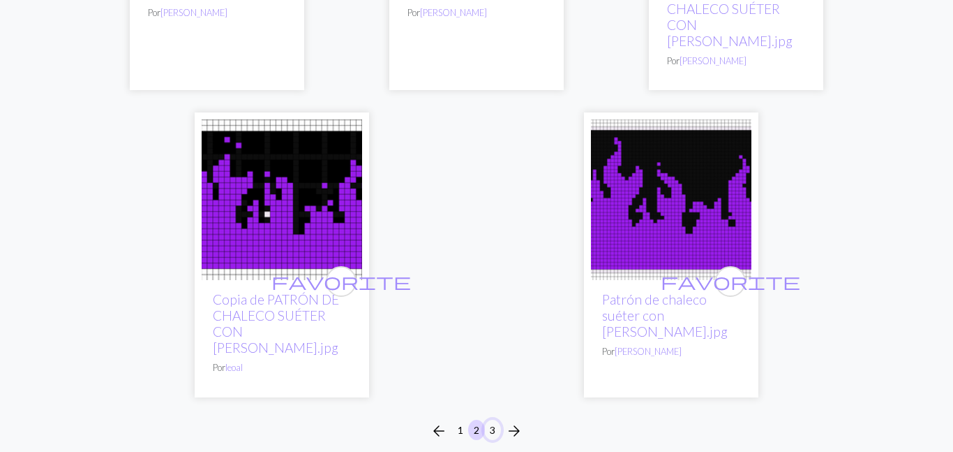
click at [487, 420] on button "3" at bounding box center [492, 430] width 17 height 20
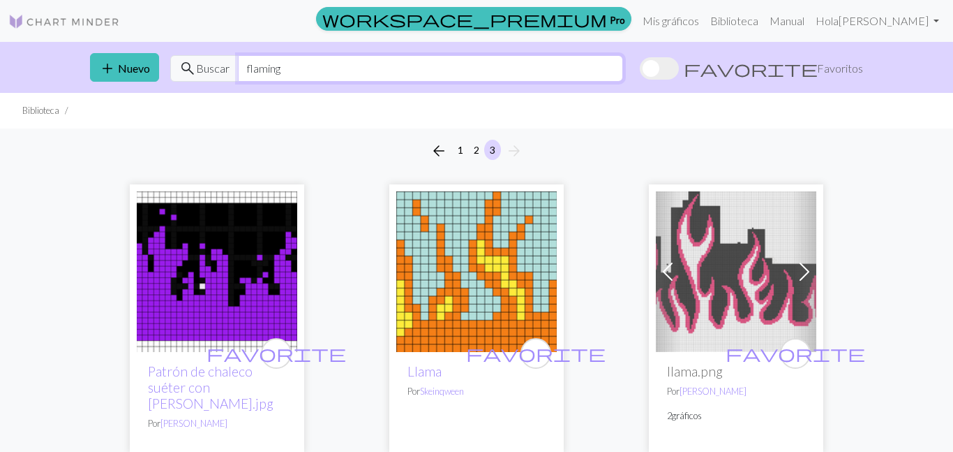
click at [315, 69] on input "flaming" at bounding box center [430, 68] width 385 height 27
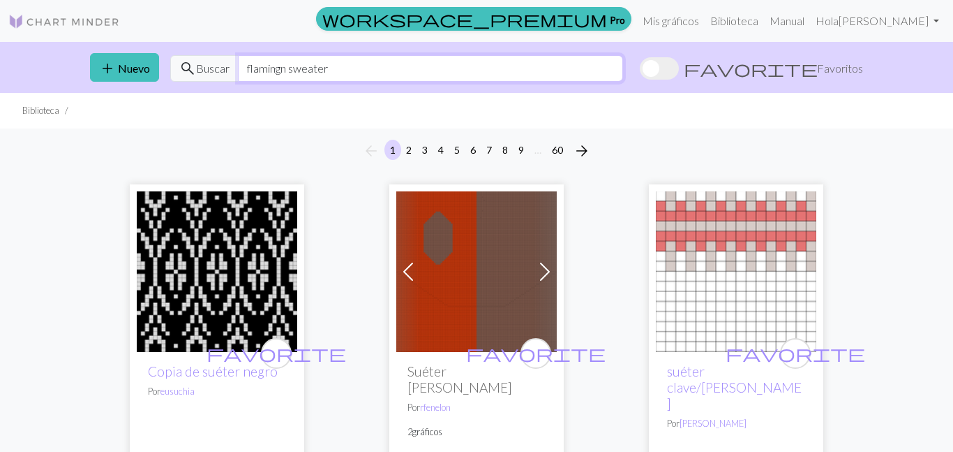
drag, startPoint x: 246, startPoint y: 64, endPoint x: 352, endPoint y: 70, distance: 105.5
click at [352, 70] on input "flamingn sweater" at bounding box center [430, 68] width 385 height 27
click at [623, 68] on input "flamingn sweater" at bounding box center [430, 68] width 385 height 27
type input "f"
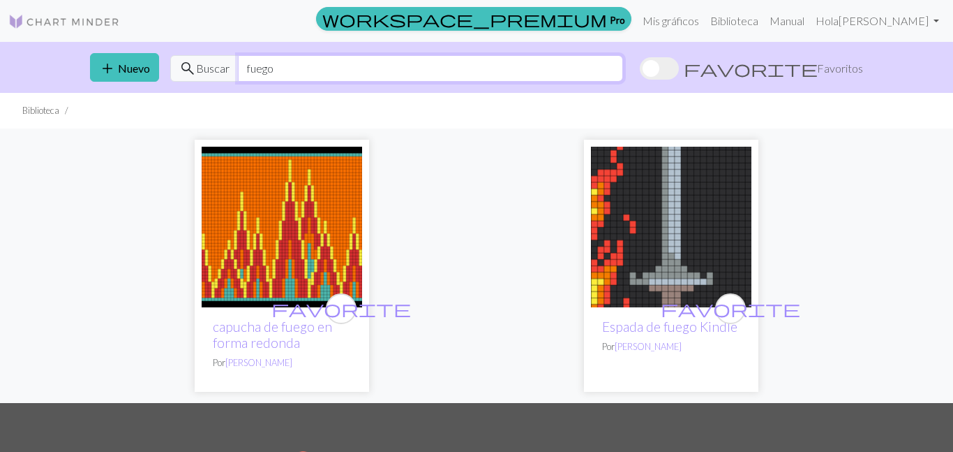
click at [487, 66] on input "fuego" at bounding box center [430, 68] width 385 height 27
type input "f"
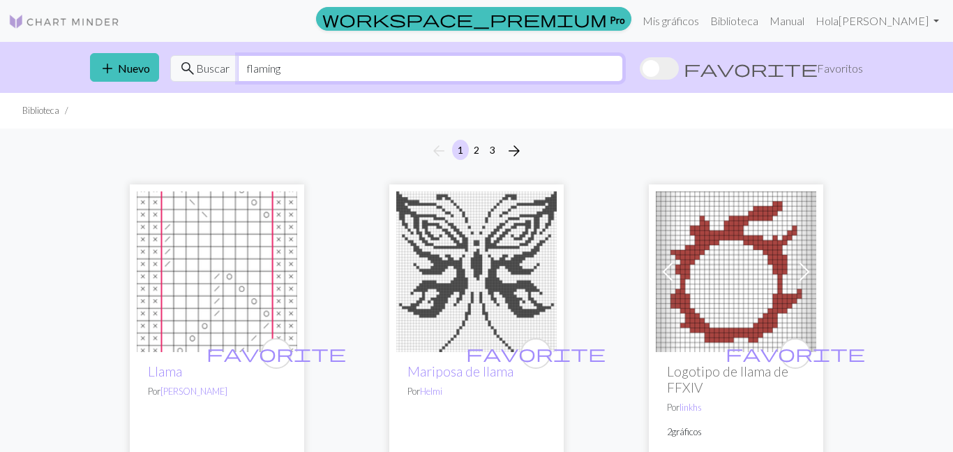
click at [479, 66] on input "flaming" at bounding box center [430, 68] width 385 height 27
type input "f"
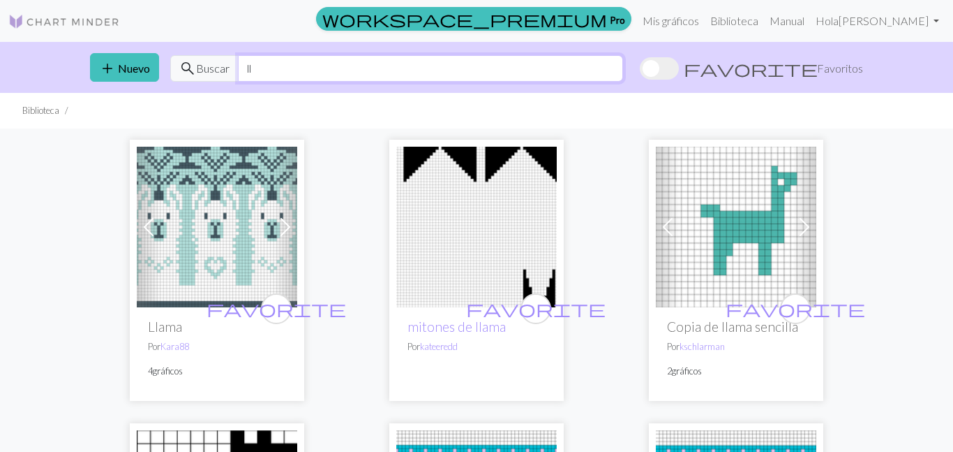
type input "l"
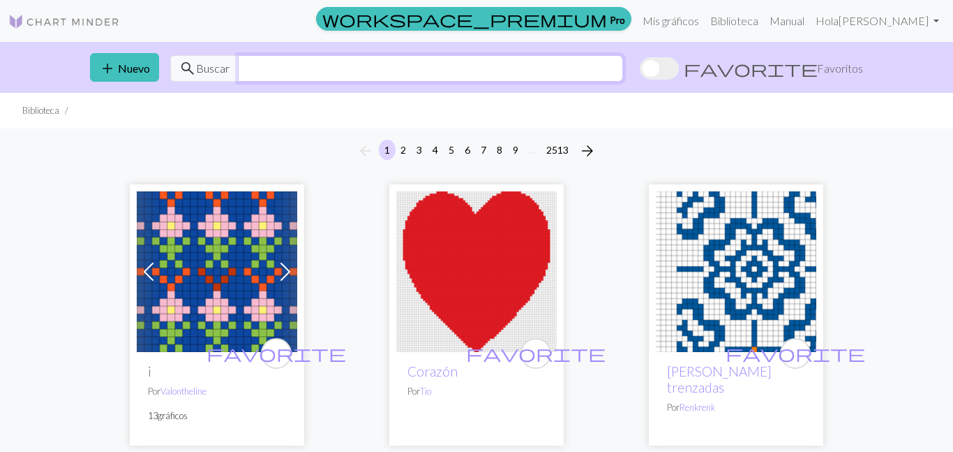
click at [623, 76] on input "text" at bounding box center [430, 68] width 385 height 27
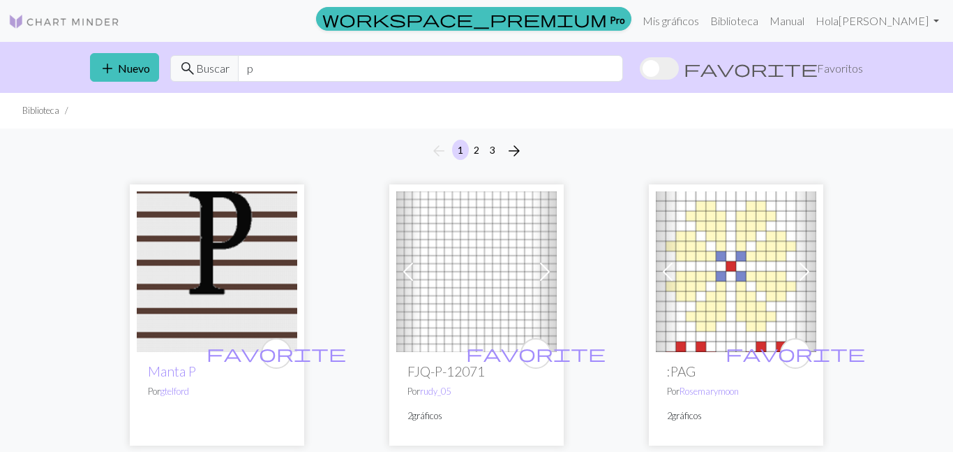
click at [353, 69] on input "p" at bounding box center [430, 68] width 385 height 27
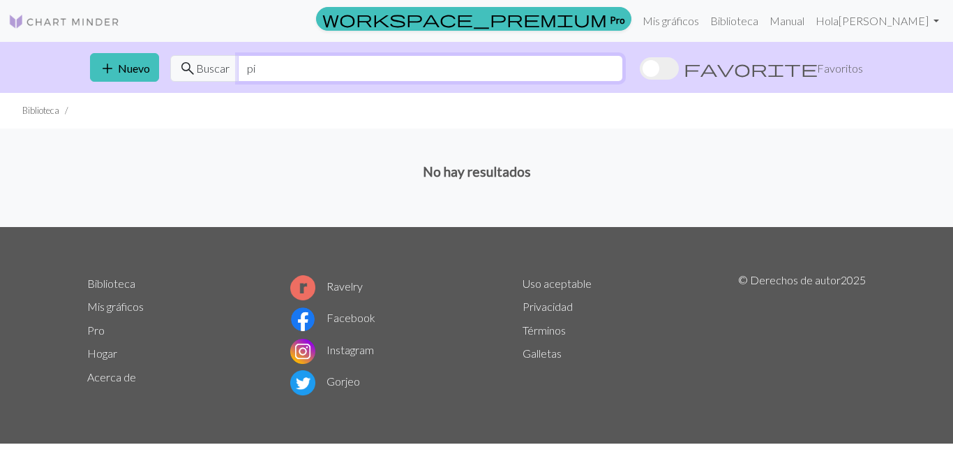
type input "p"
type input "smiile"
